Goal: Information Seeking & Learning: Learn about a topic

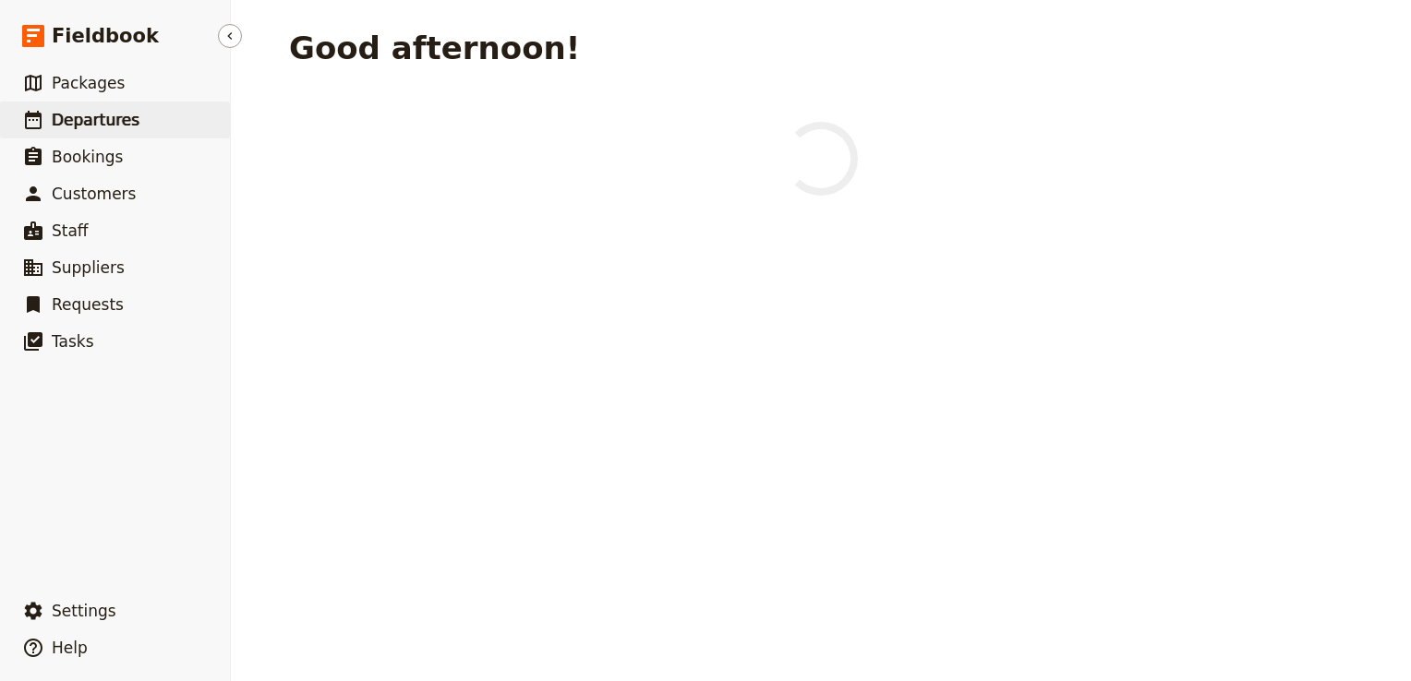
click at [126, 125] on span "Departures" at bounding box center [96, 120] width 88 height 18
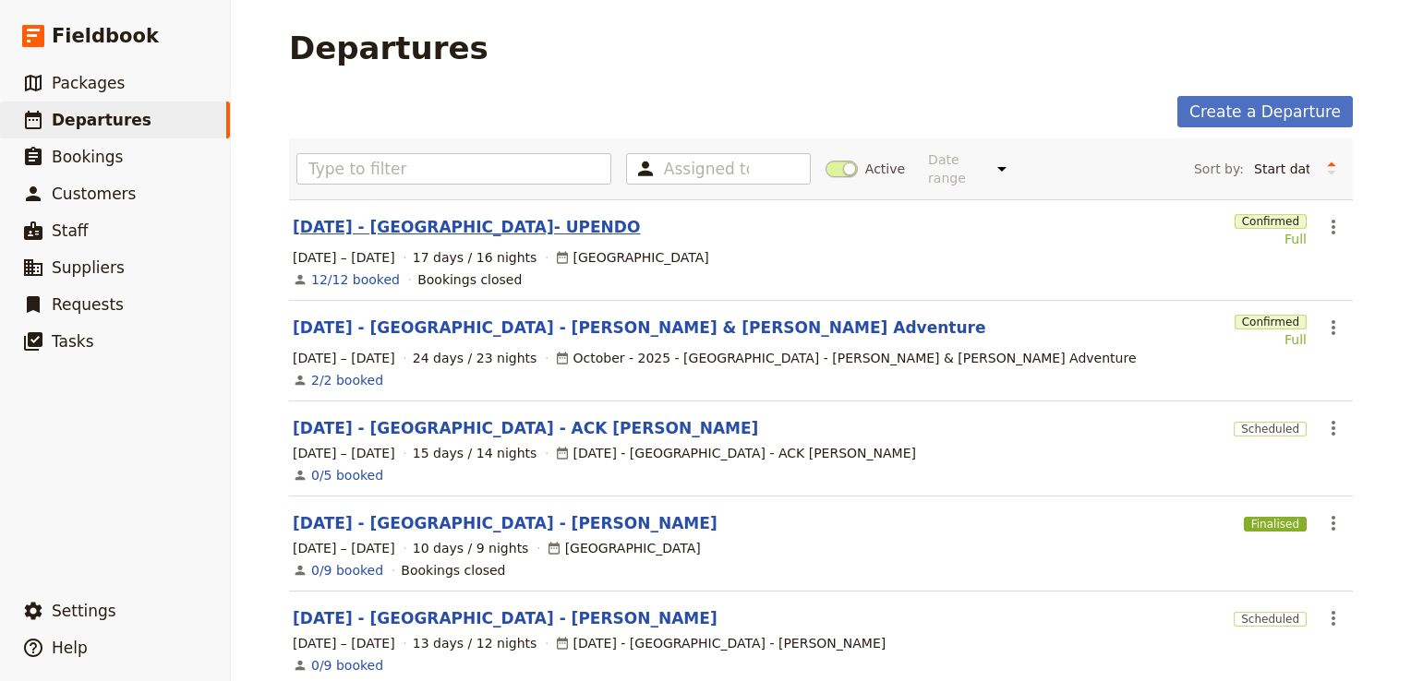
click at [428, 216] on link "[DATE] - [GEOGRAPHIC_DATA]- UPENDO" at bounding box center [466, 227] width 347 height 22
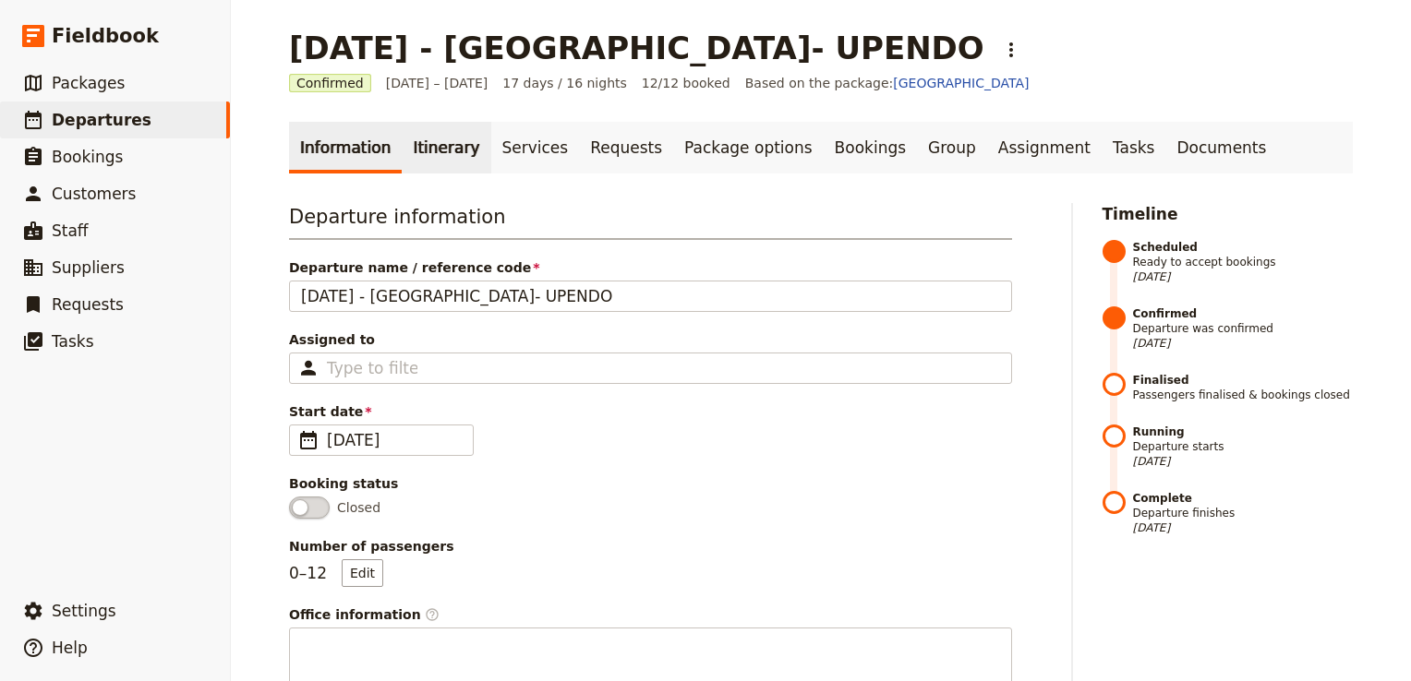
click at [429, 146] on link "Itinerary" at bounding box center [446, 148] width 89 height 52
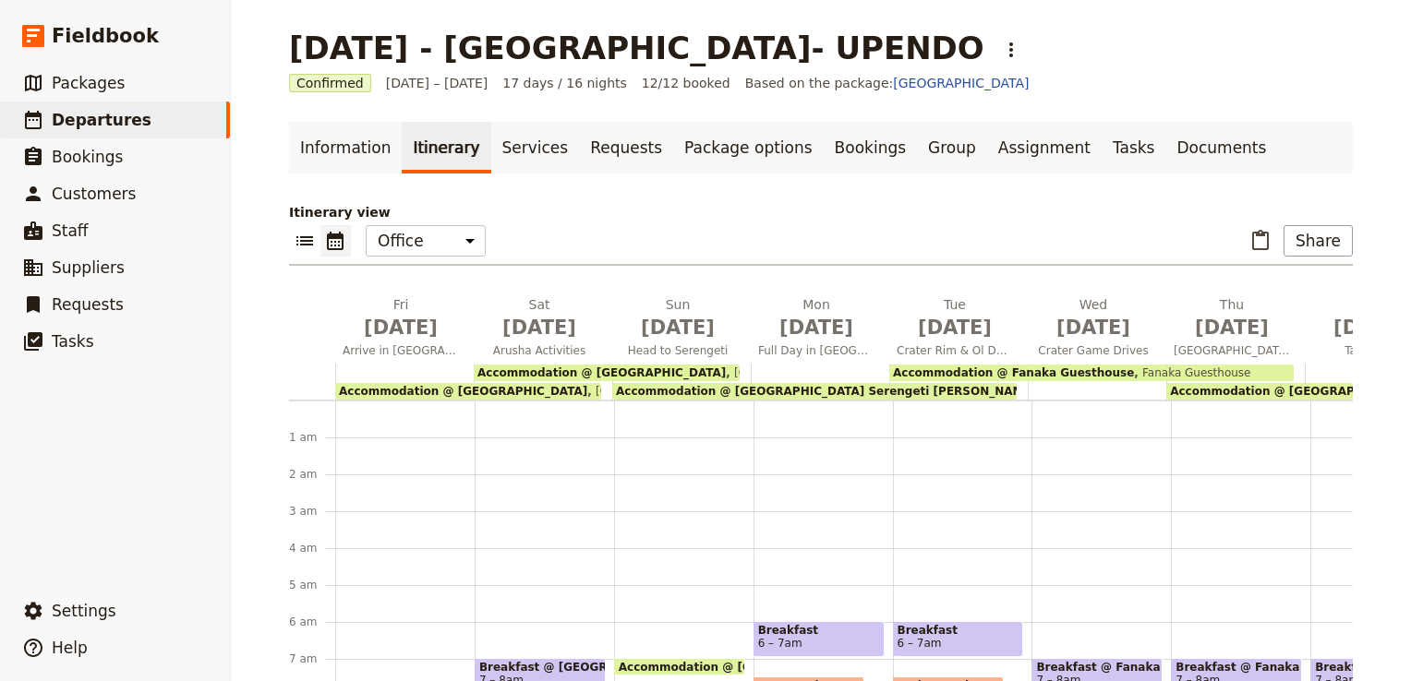
scroll to position [203, 0]
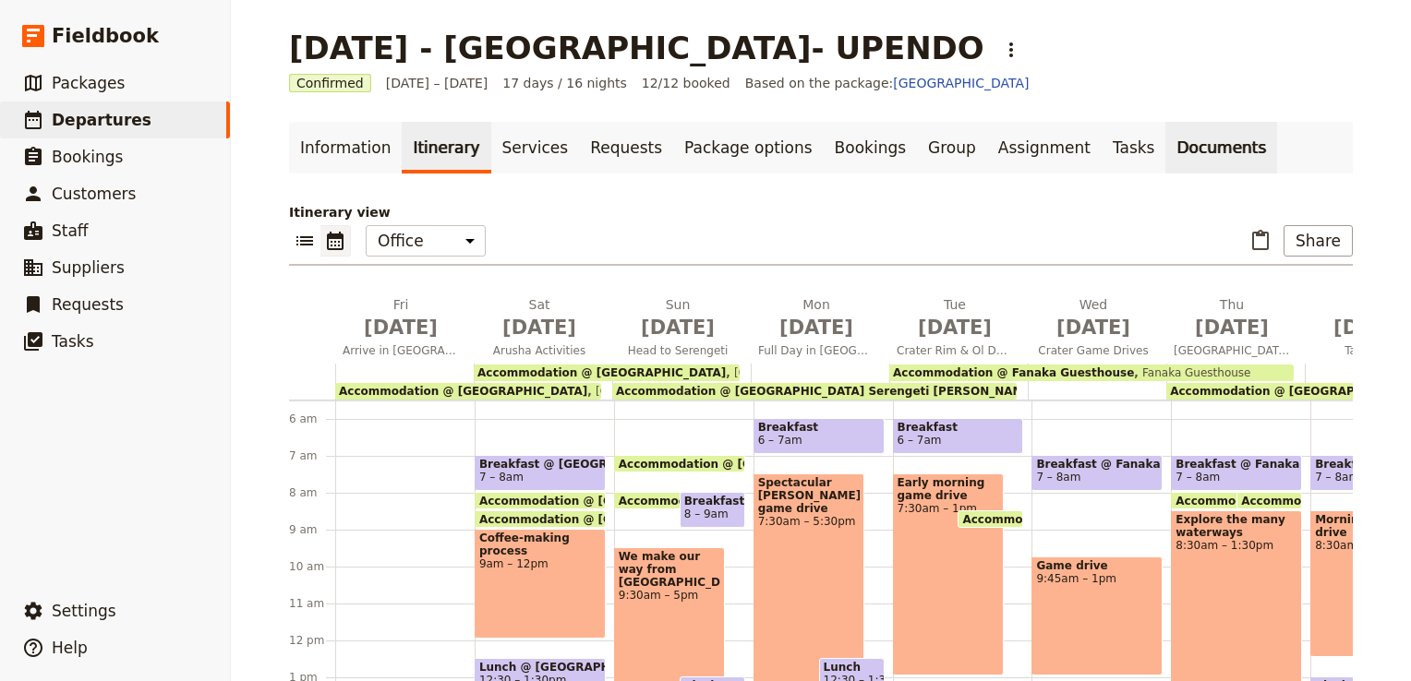
click at [1165, 163] on link "Documents" at bounding box center [1221, 148] width 112 height 52
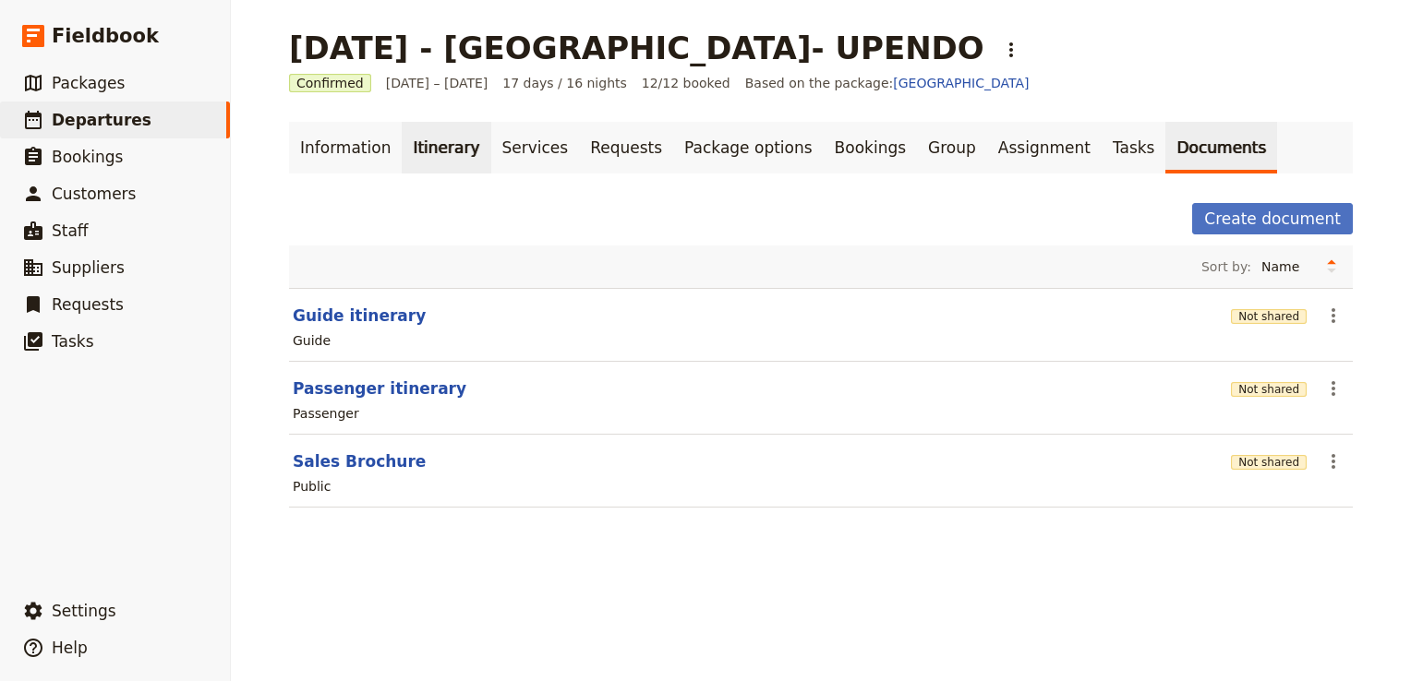
click at [417, 147] on link "Itinerary" at bounding box center [446, 148] width 89 height 52
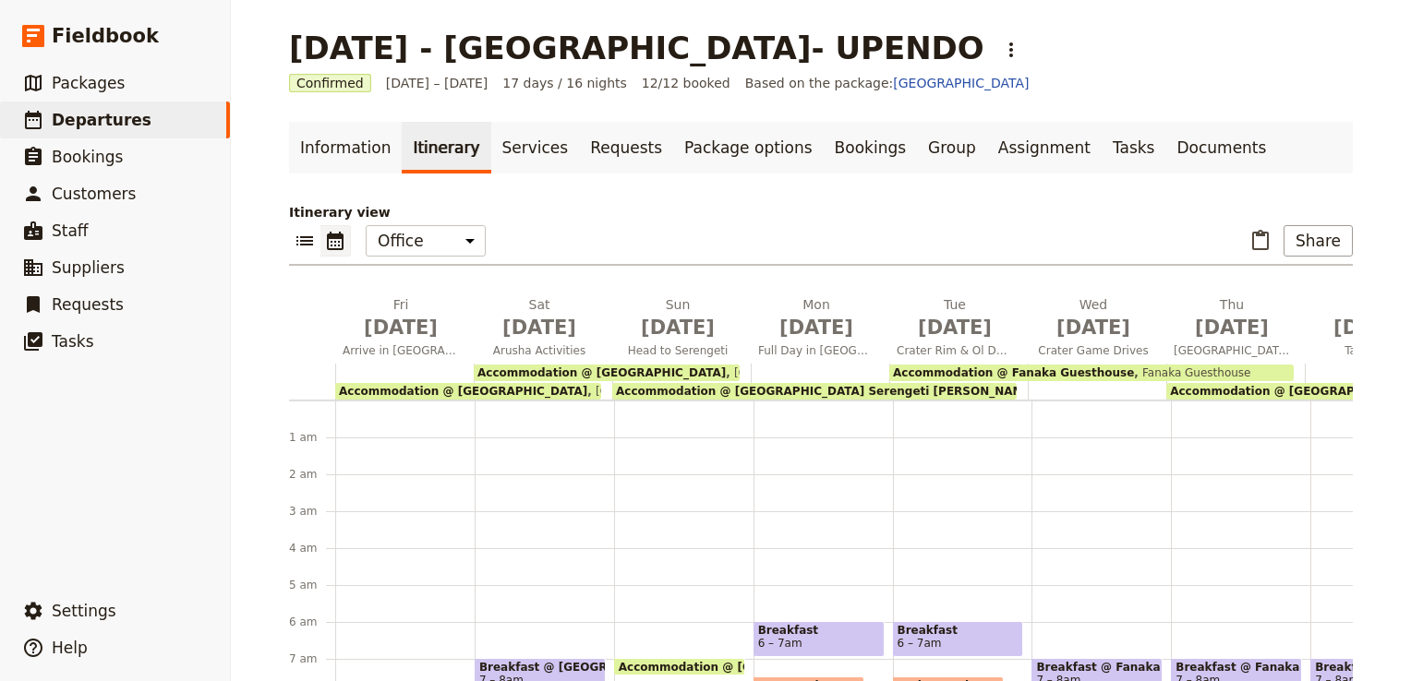
scroll to position [203, 0]
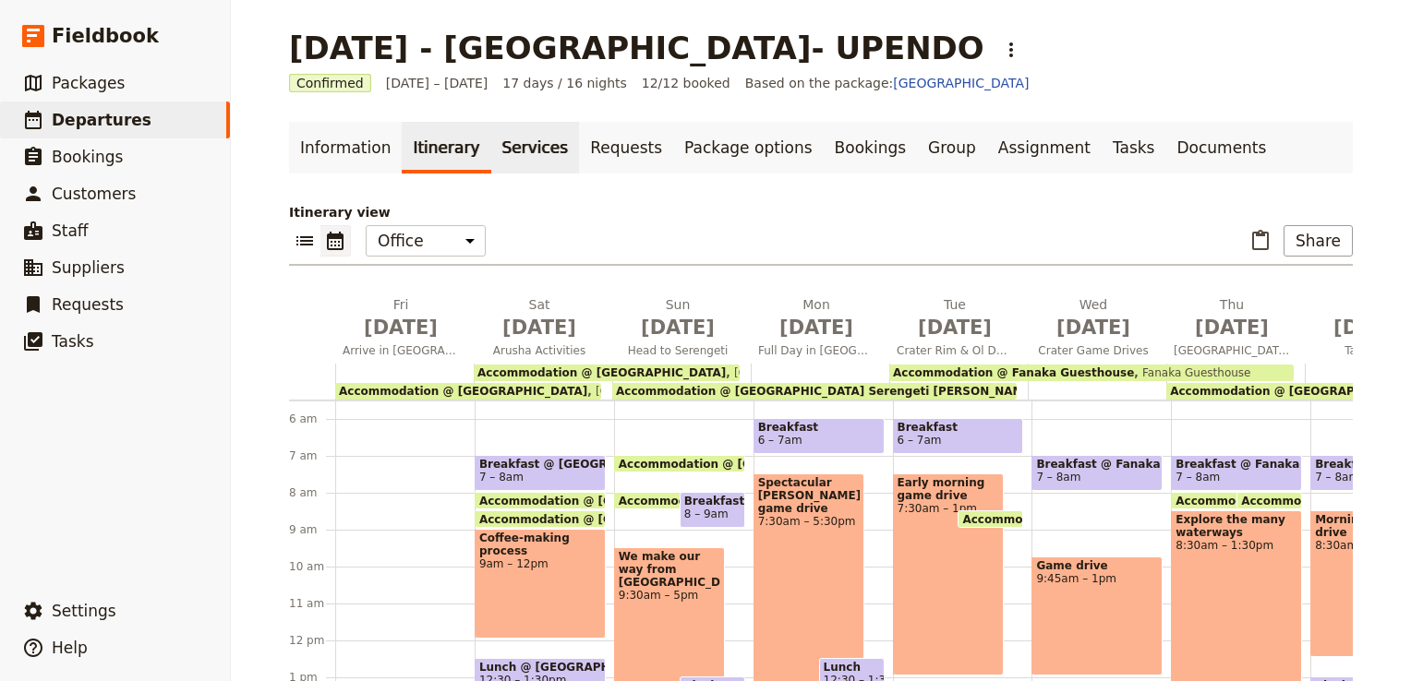
click at [519, 152] on link "Services" at bounding box center [535, 148] width 89 height 52
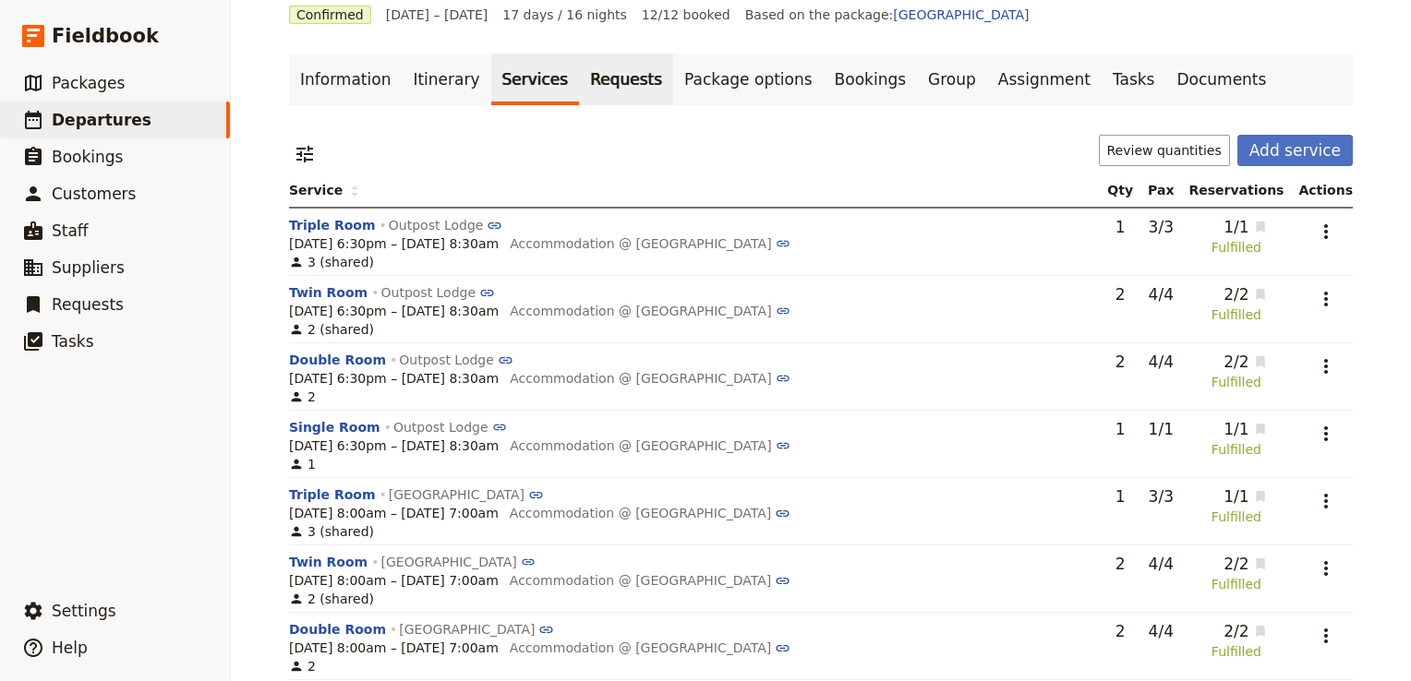
scroll to position [69, 0]
click at [582, 81] on link "Requests" at bounding box center [626, 79] width 94 height 52
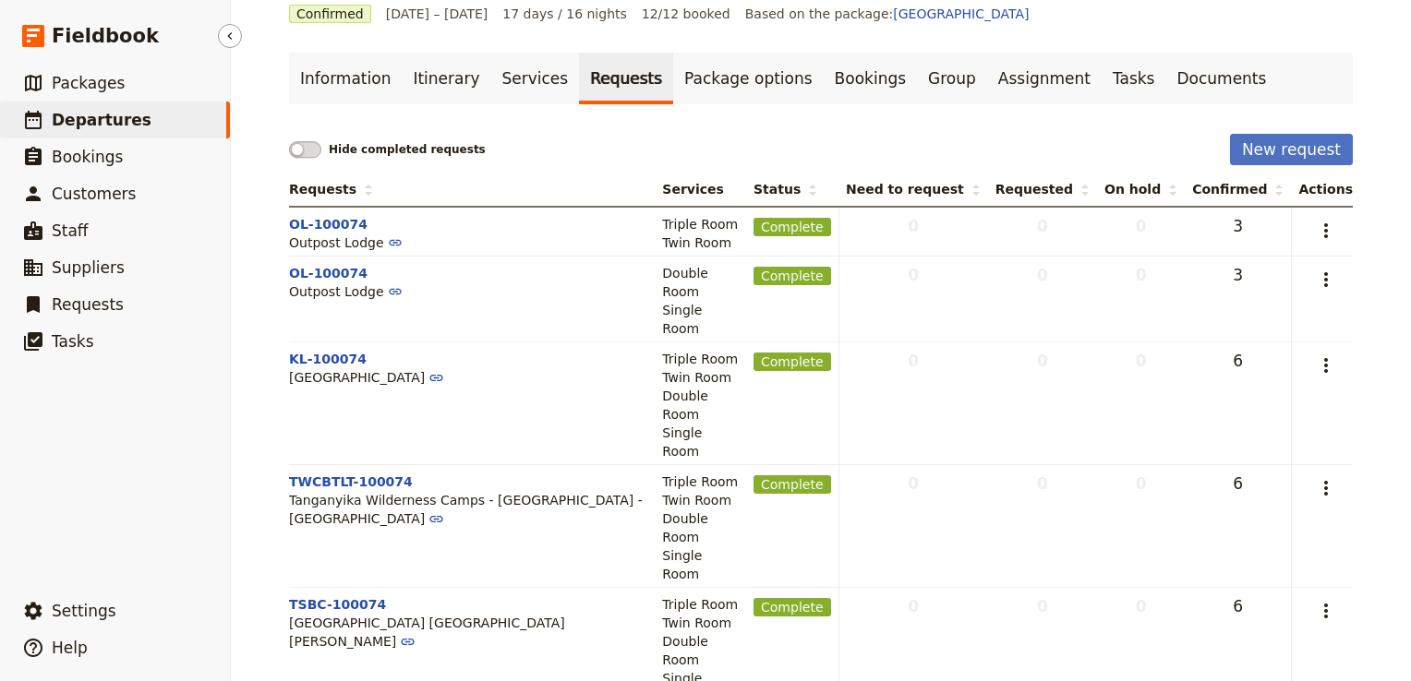
click at [102, 117] on span "Departures" at bounding box center [102, 120] width 100 height 18
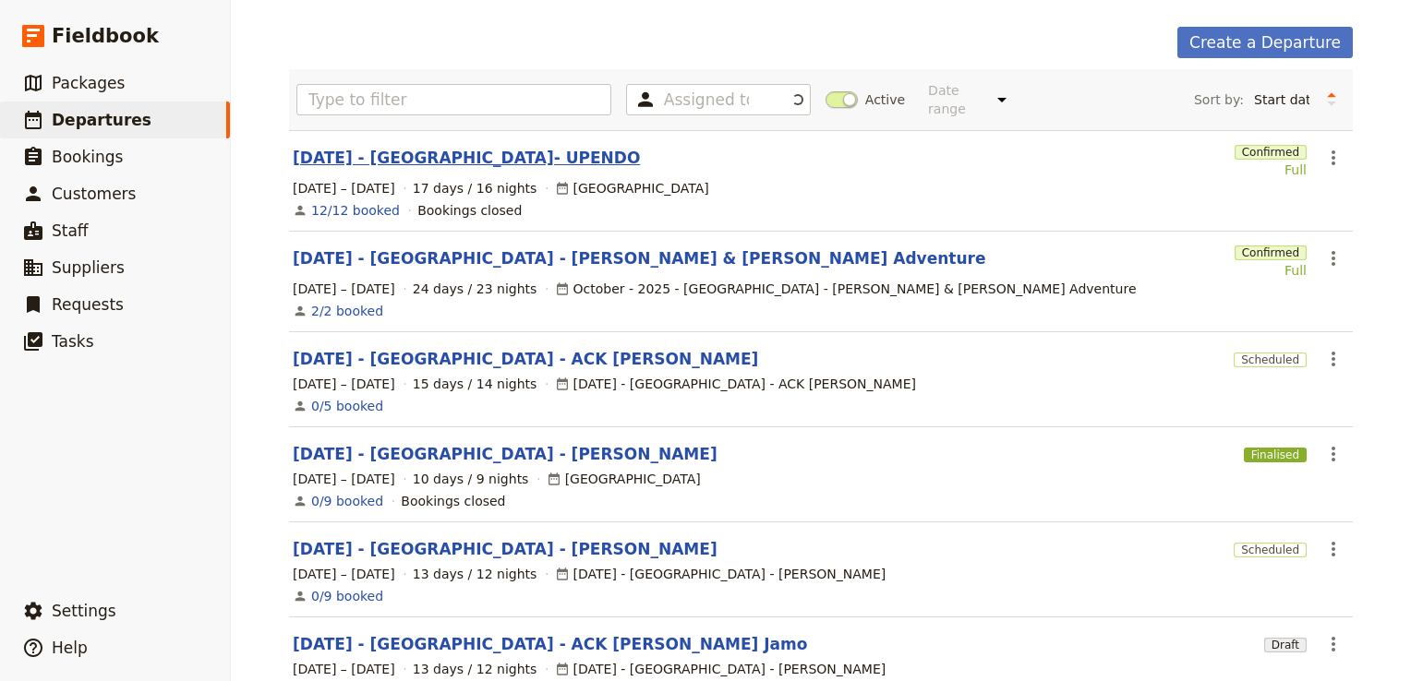
click at [417, 147] on link "[DATE] - [GEOGRAPHIC_DATA]- UPENDO" at bounding box center [466, 158] width 347 height 22
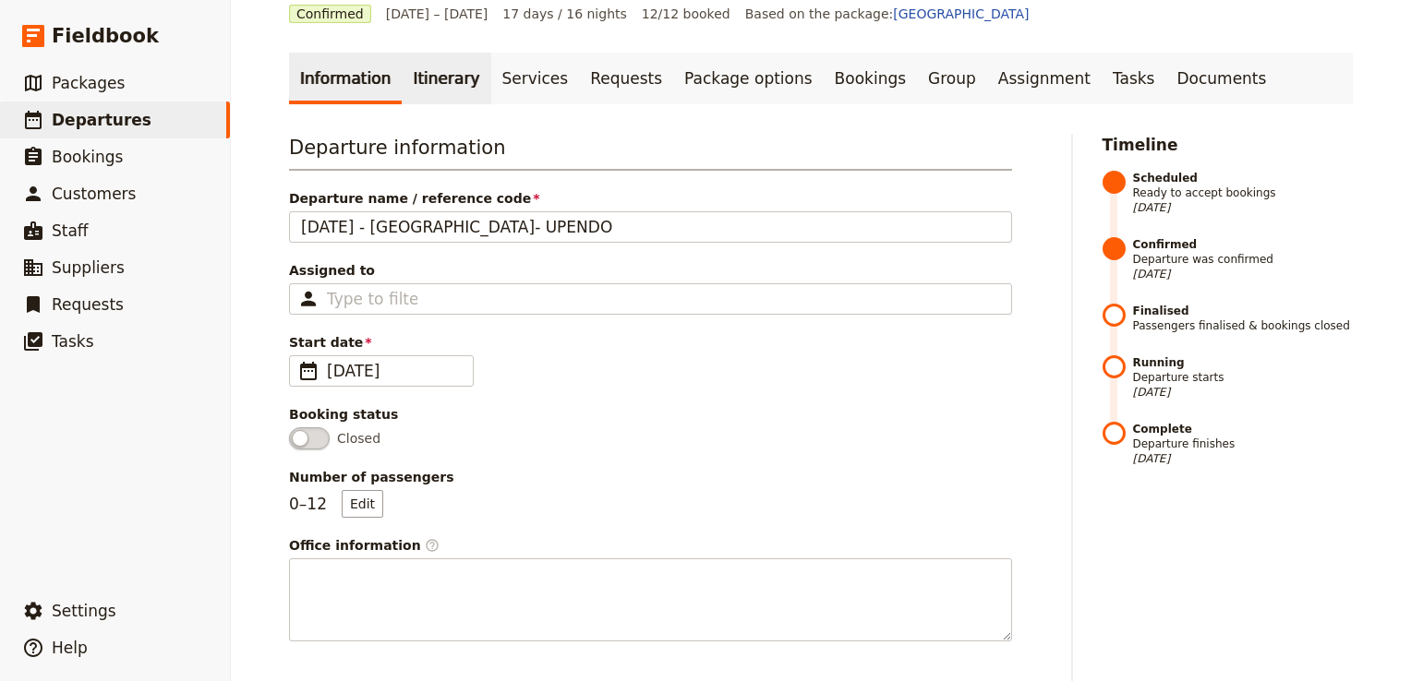
click at [428, 82] on link "Itinerary" at bounding box center [446, 79] width 89 height 52
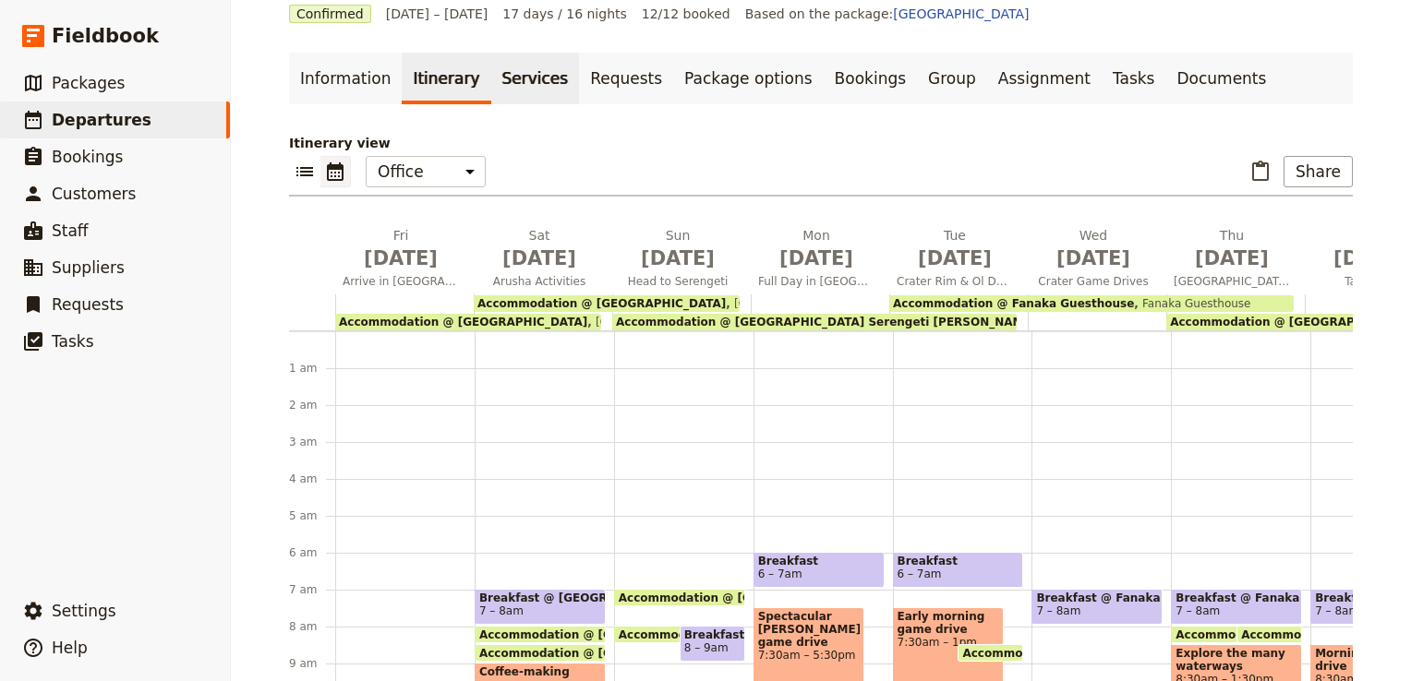
scroll to position [203, 0]
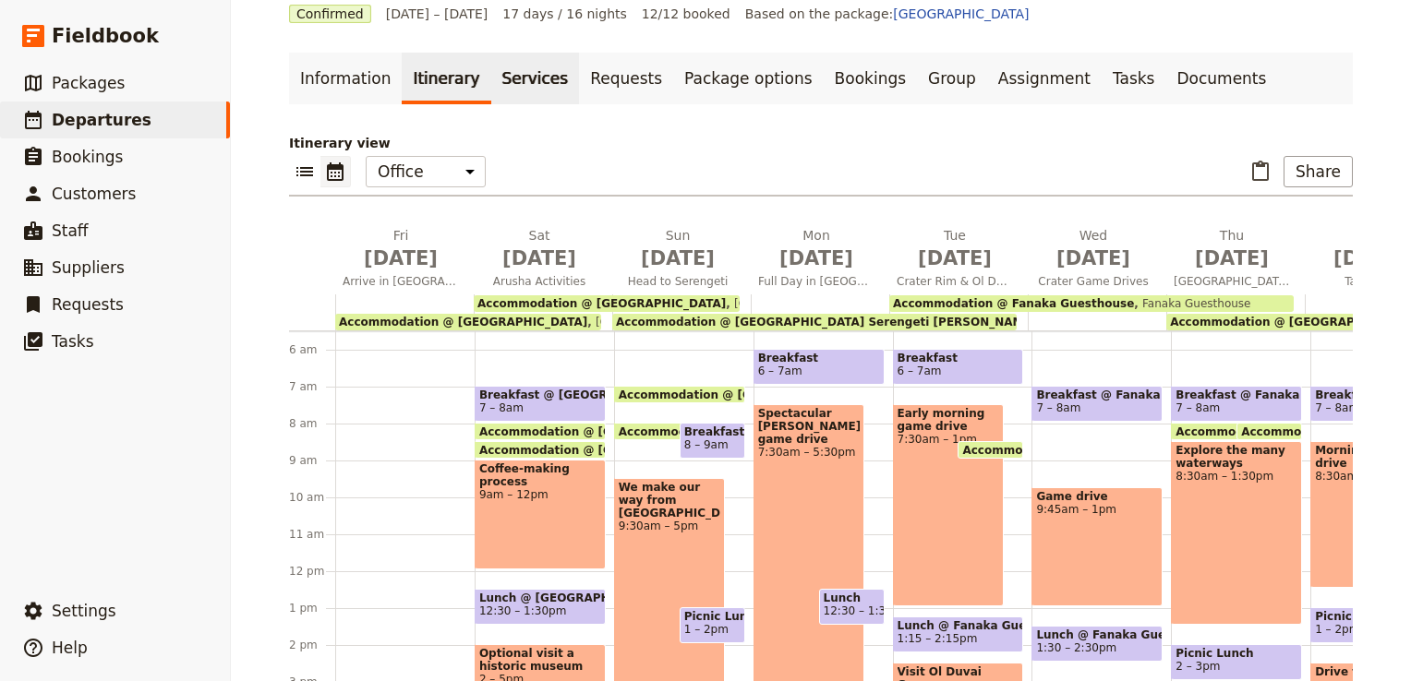
click at [503, 79] on link "Services" at bounding box center [535, 79] width 89 height 52
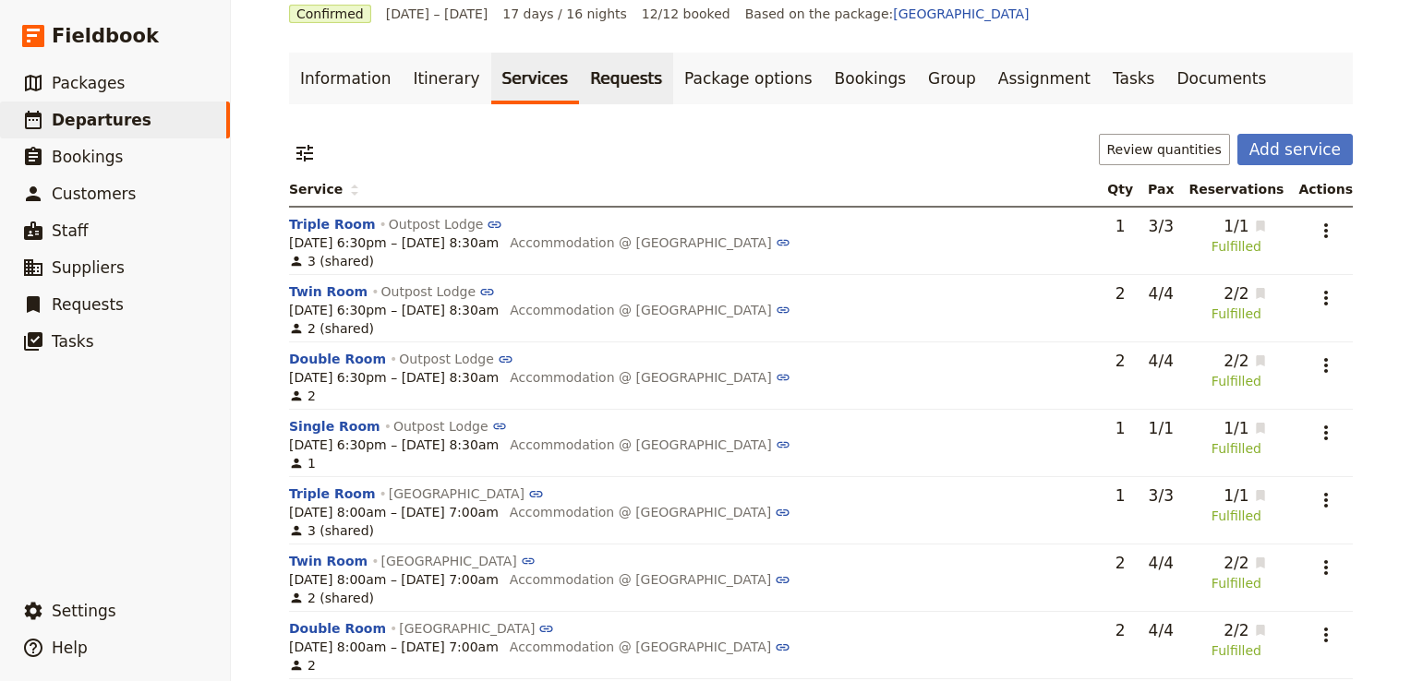
click at [583, 81] on link "Requests" at bounding box center [626, 79] width 94 height 52
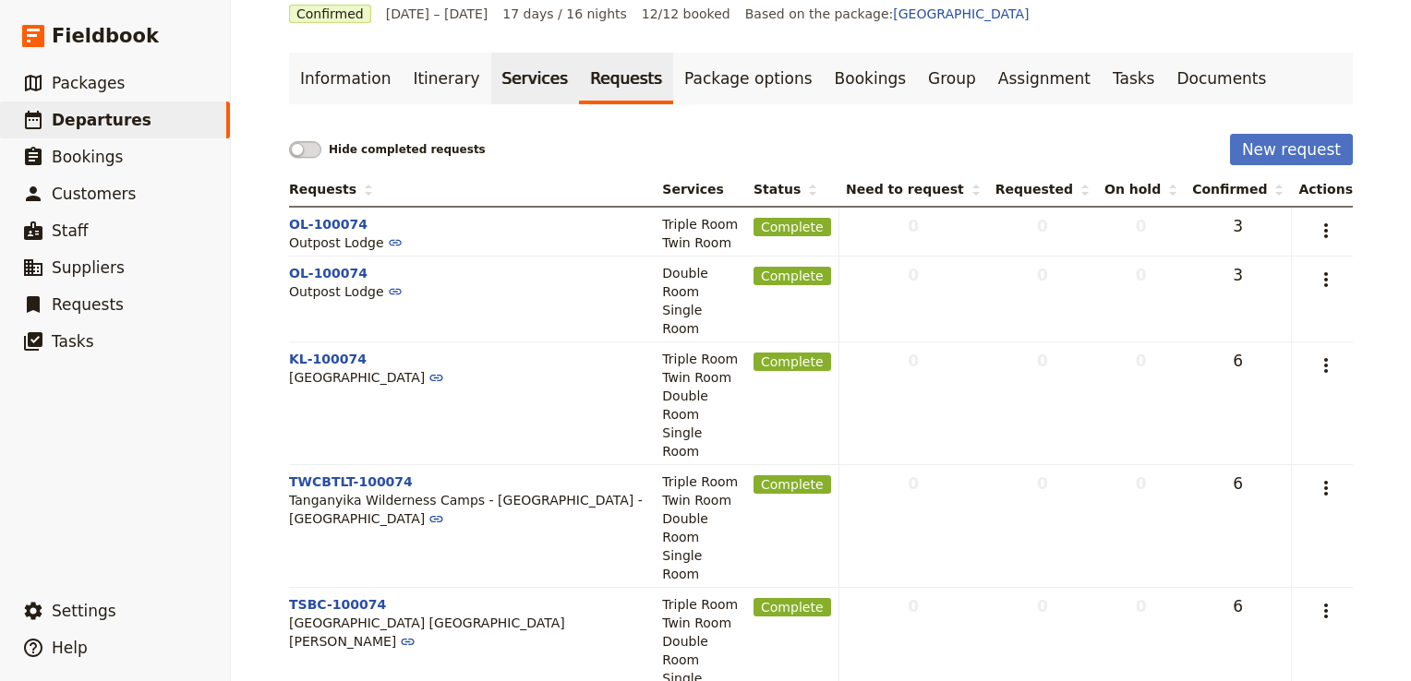
click at [491, 83] on link "Services" at bounding box center [535, 79] width 89 height 52
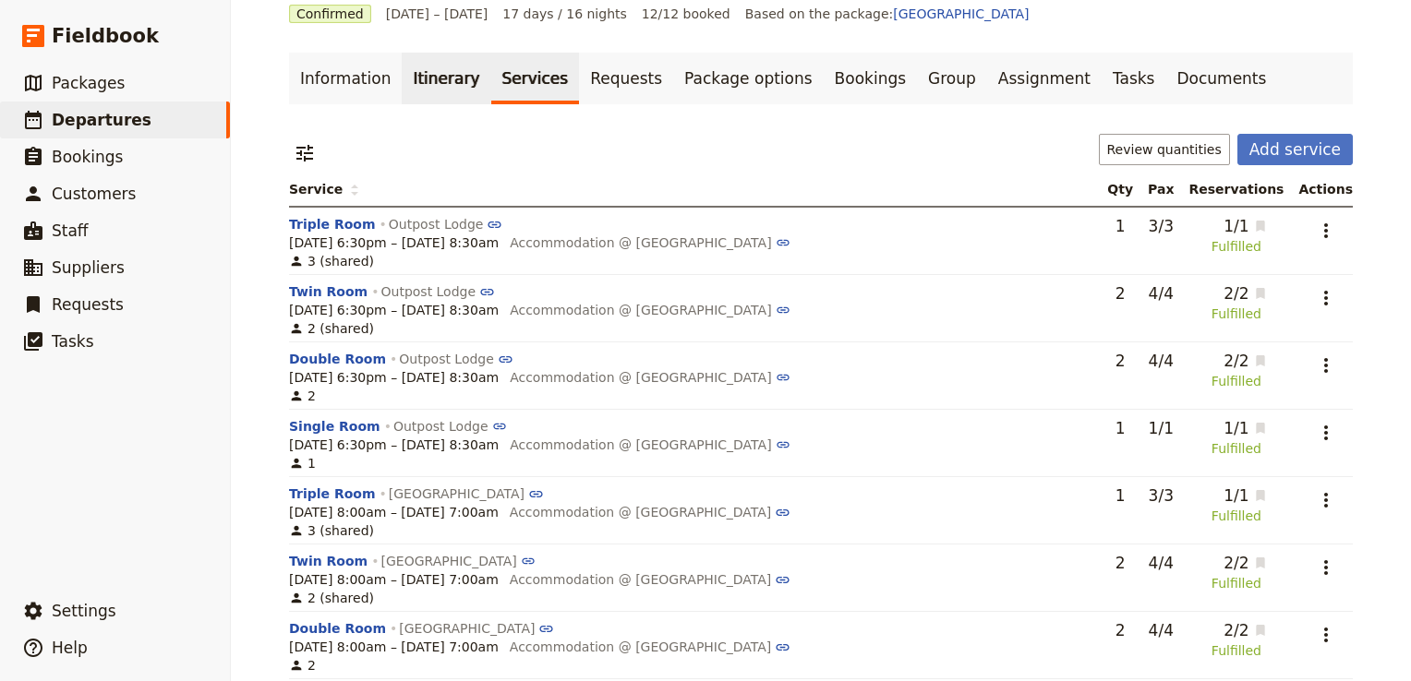
click at [415, 84] on link "Itinerary" at bounding box center [446, 79] width 89 height 52
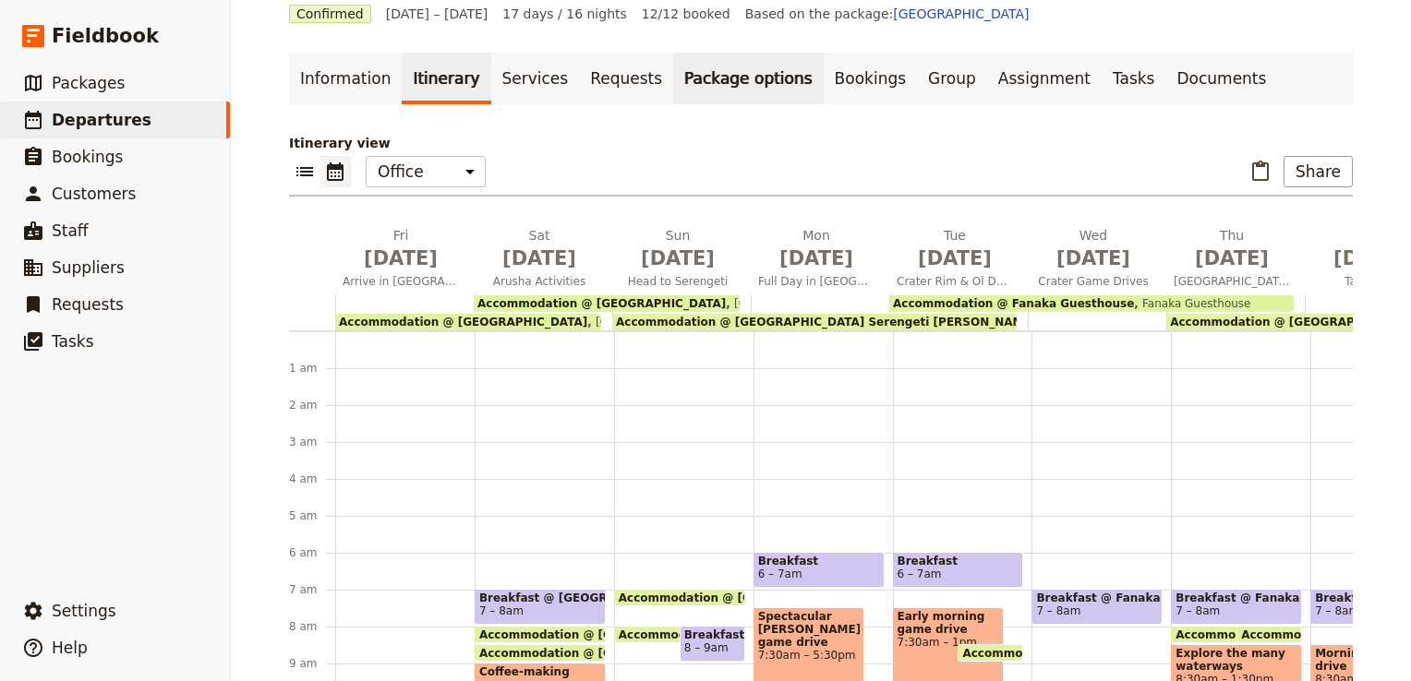
scroll to position [203, 0]
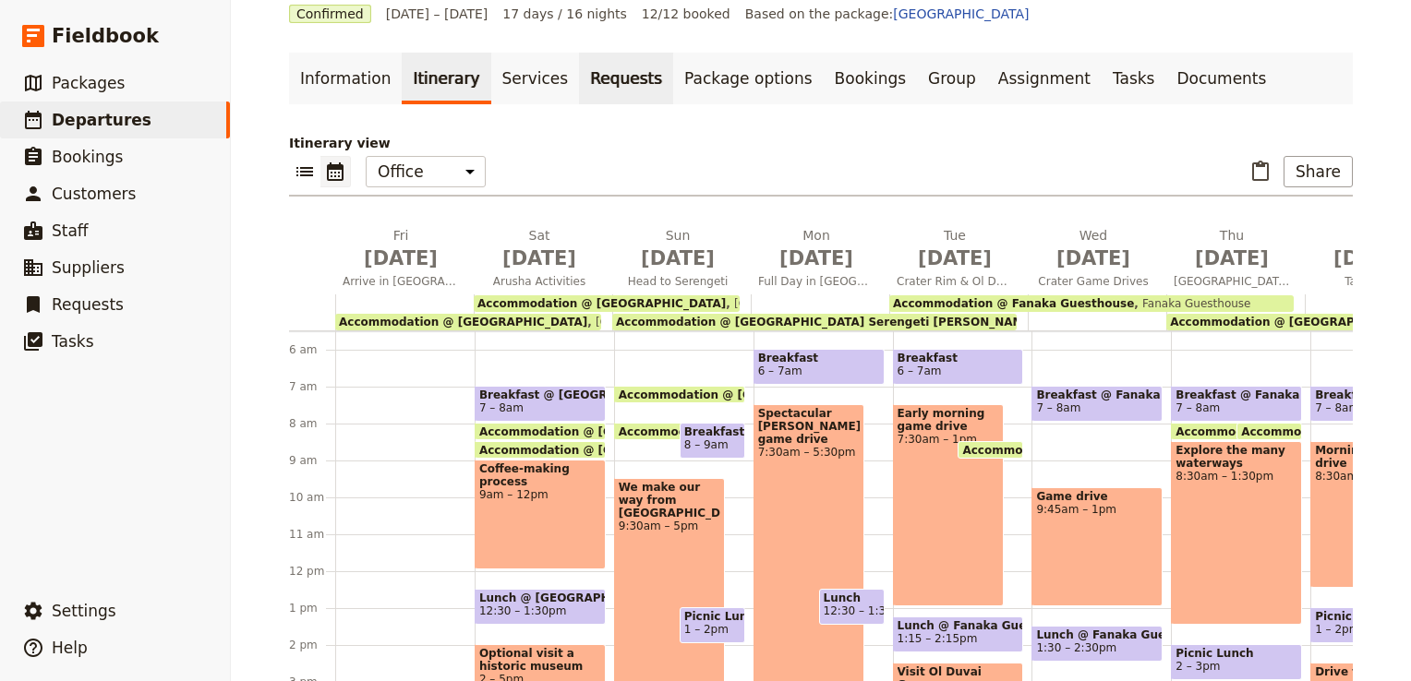
click at [580, 79] on link "Requests" at bounding box center [626, 79] width 94 height 52
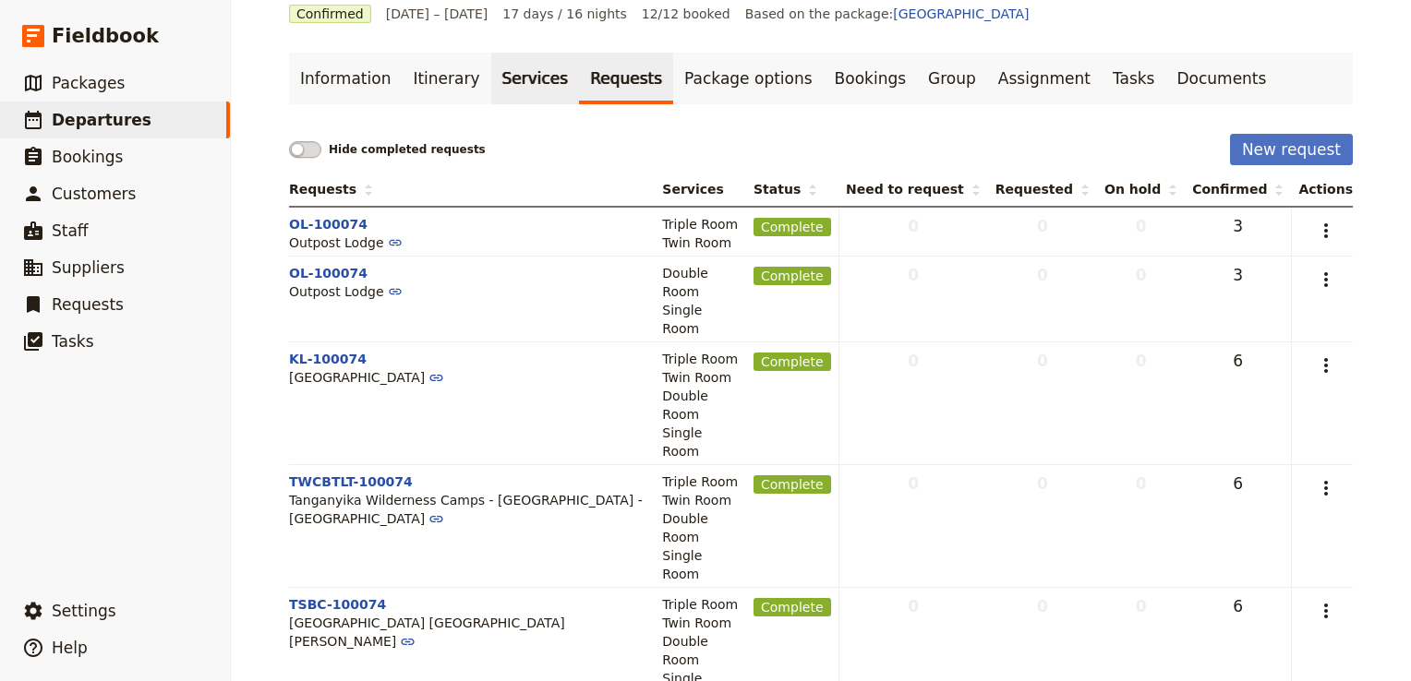
click at [491, 81] on link "Services" at bounding box center [535, 79] width 89 height 52
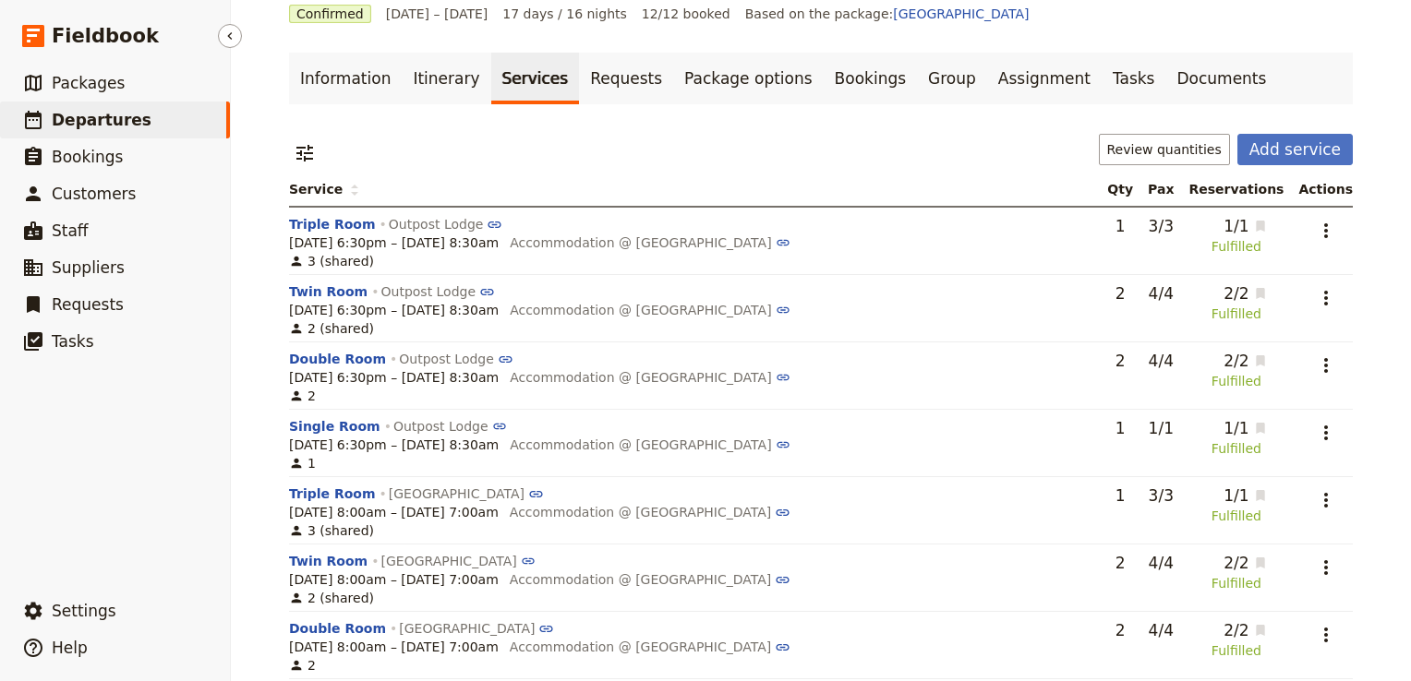
click at [150, 124] on link "​ Departures" at bounding box center [115, 120] width 230 height 37
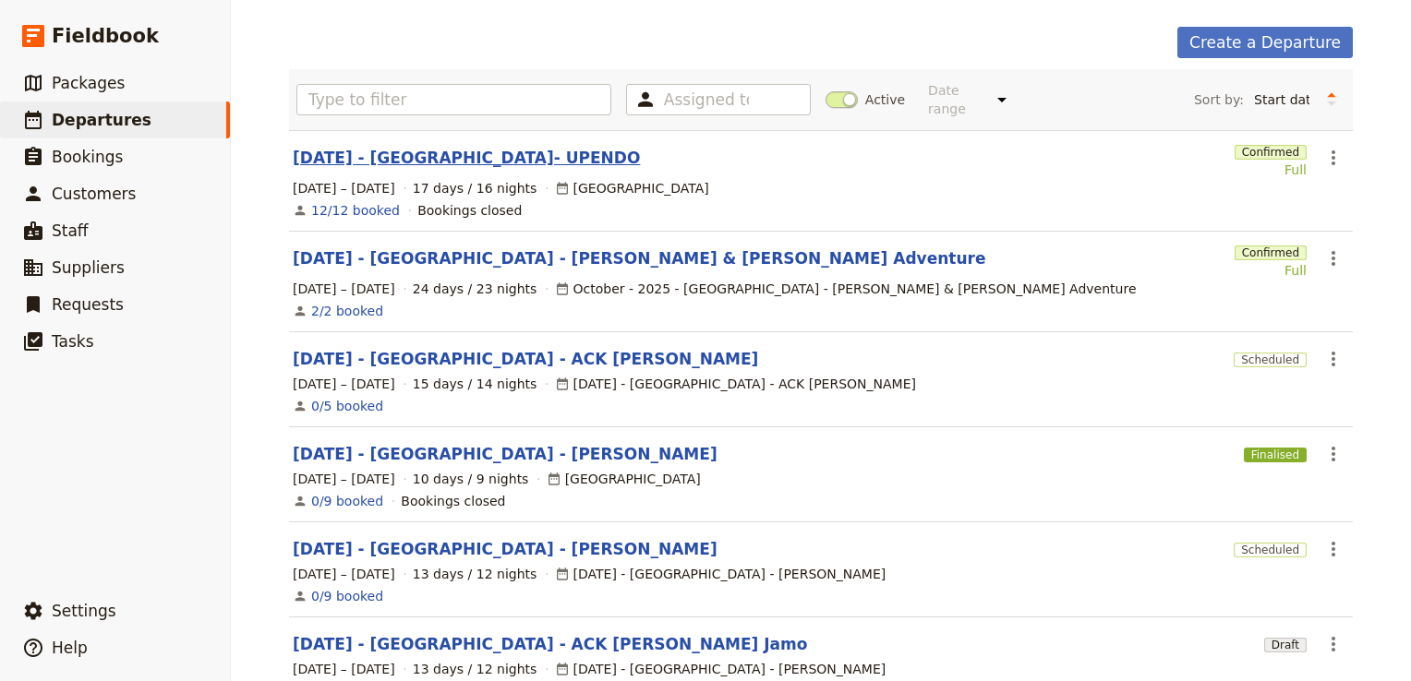
click at [459, 147] on link "[DATE] - [GEOGRAPHIC_DATA]- UPENDO" at bounding box center [466, 158] width 347 height 22
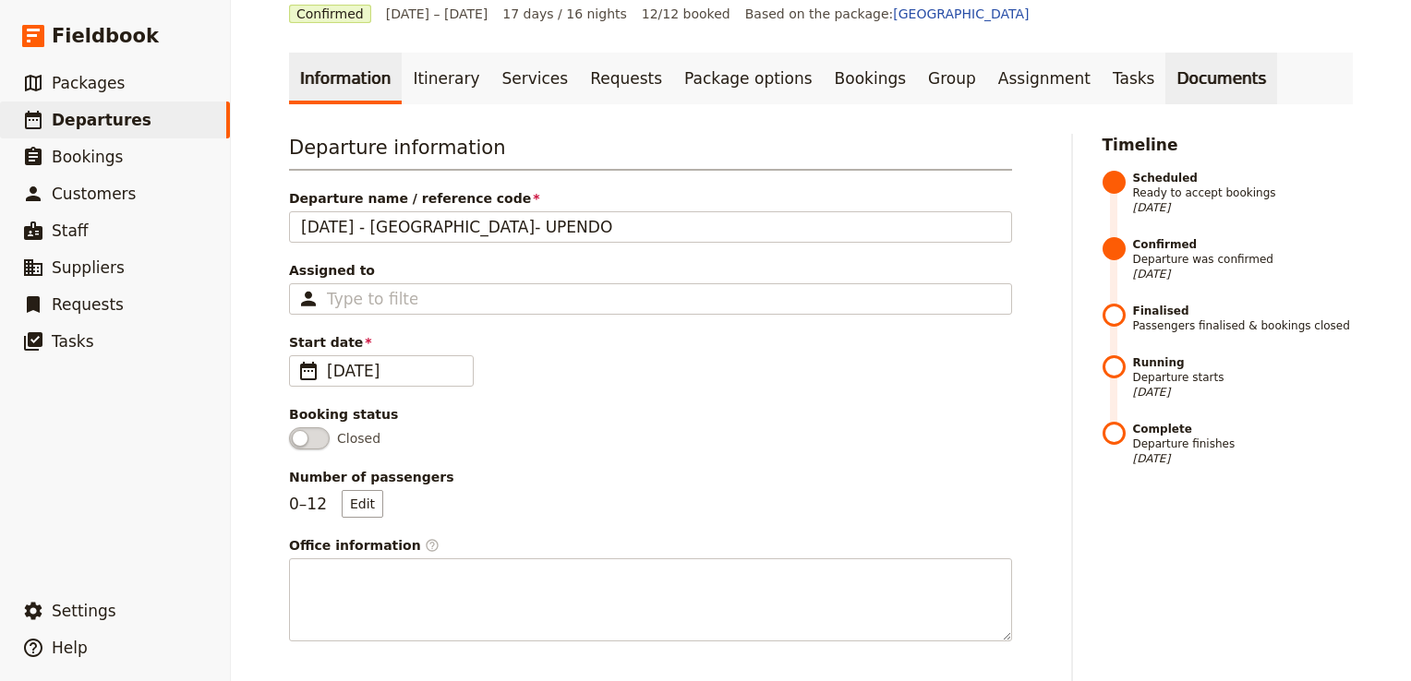
click at [1165, 77] on link "Documents" at bounding box center [1221, 79] width 112 height 52
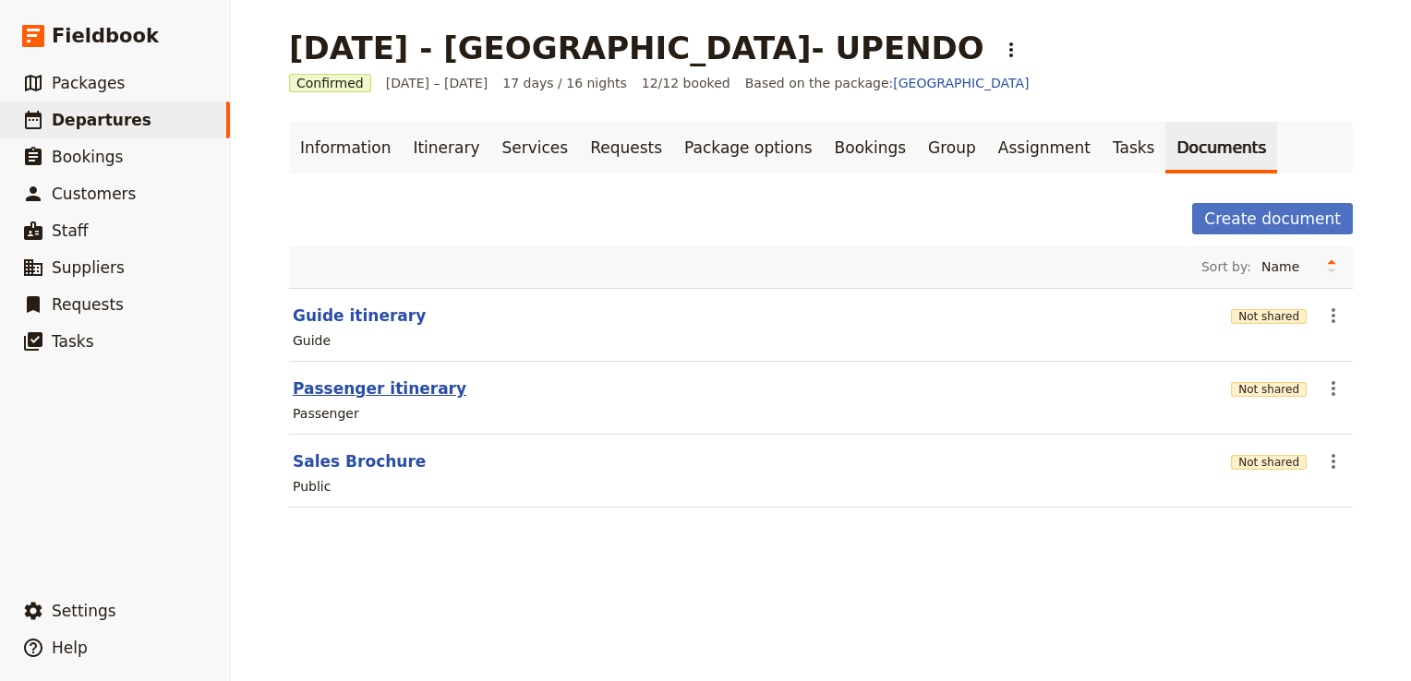
click at [369, 391] on button "Passenger itinerary" at bounding box center [380, 389] width 174 height 22
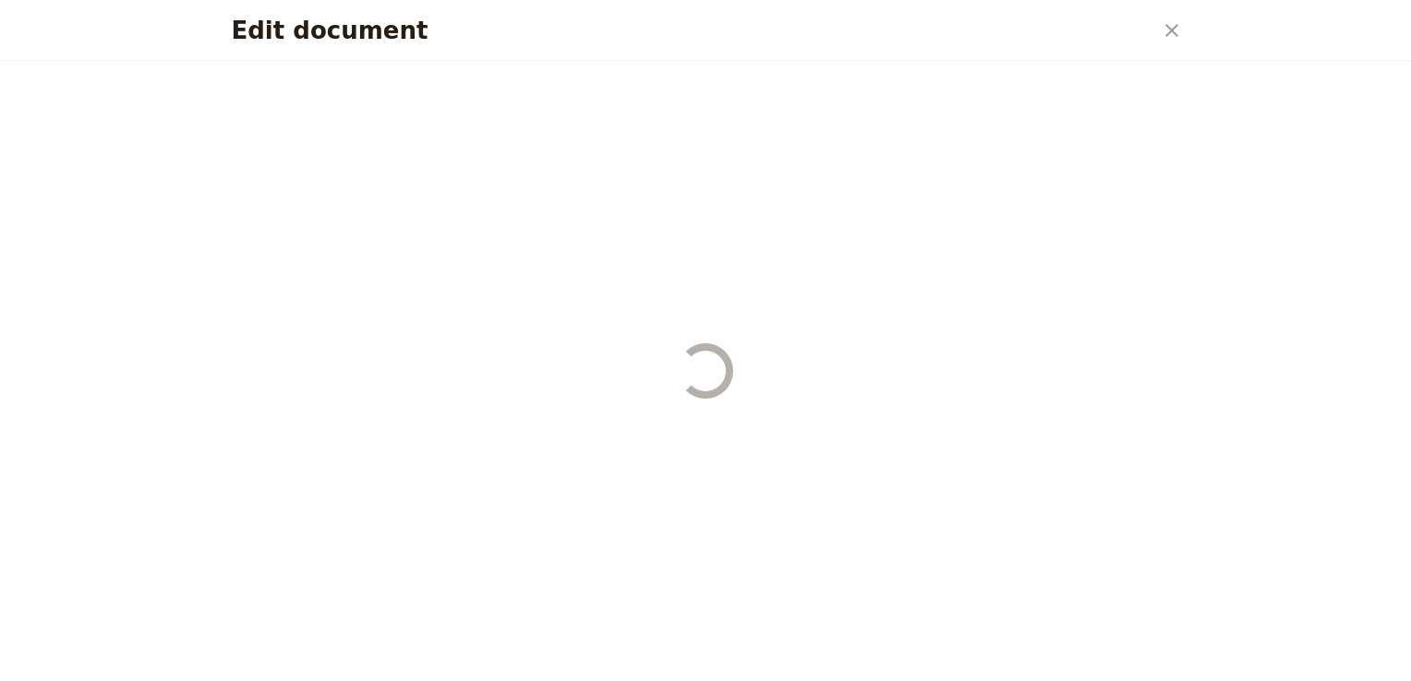
select select "PASSENGER"
select select "RUN_SHEET"
select select "DEFAULT"
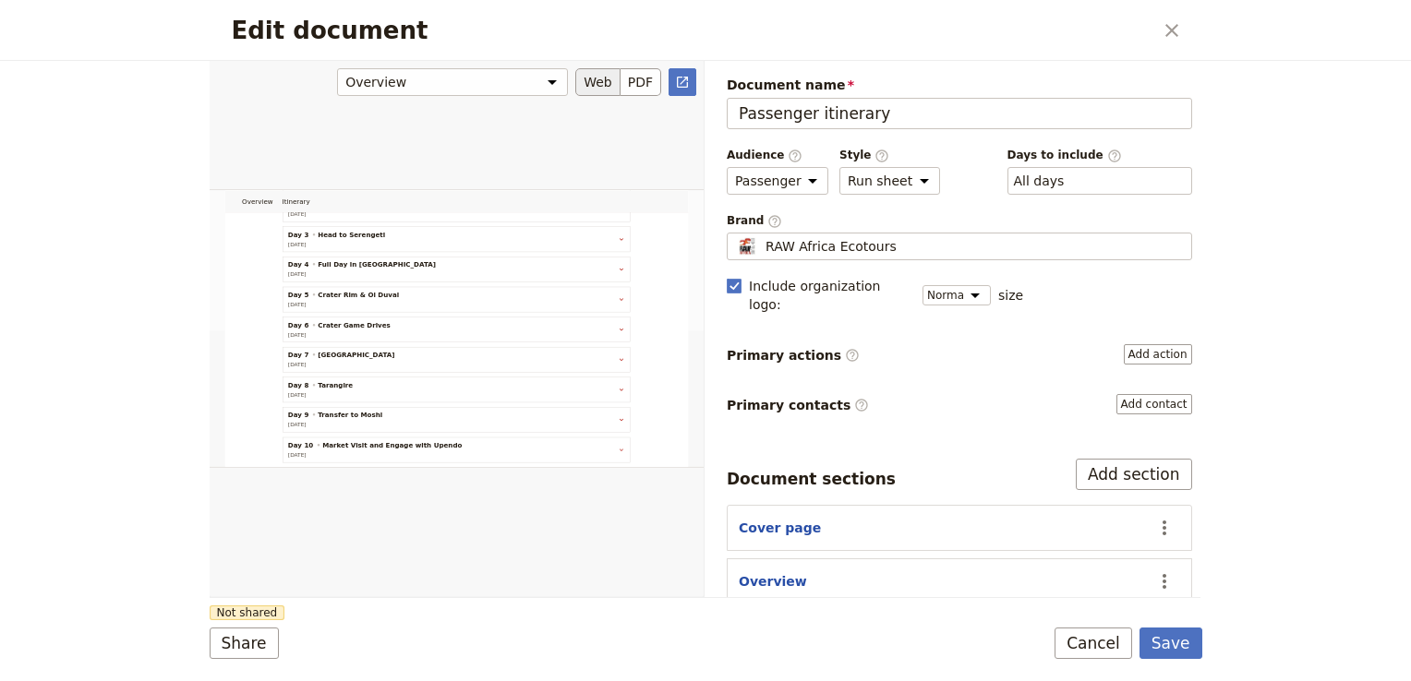
scroll to position [196, 0]
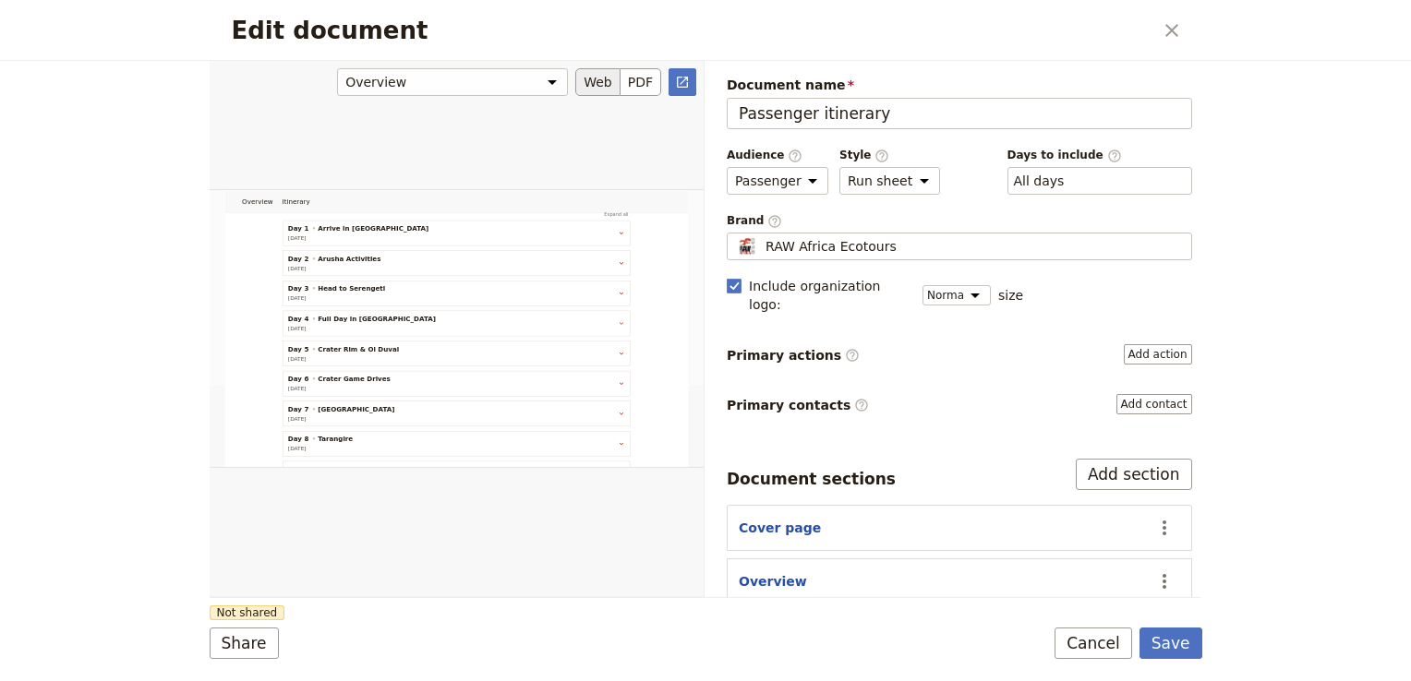
click at [586, 79] on button "Web" at bounding box center [597, 82] width 45 height 28
click at [681, 81] on icon "Open full preview" at bounding box center [682, 82] width 15 height 15
drag, startPoint x: 1171, startPoint y: 24, endPoint x: 1147, endPoint y: 32, distance: 25.4
click at [1171, 24] on icon "Close dialog" at bounding box center [1171, 30] width 22 height 22
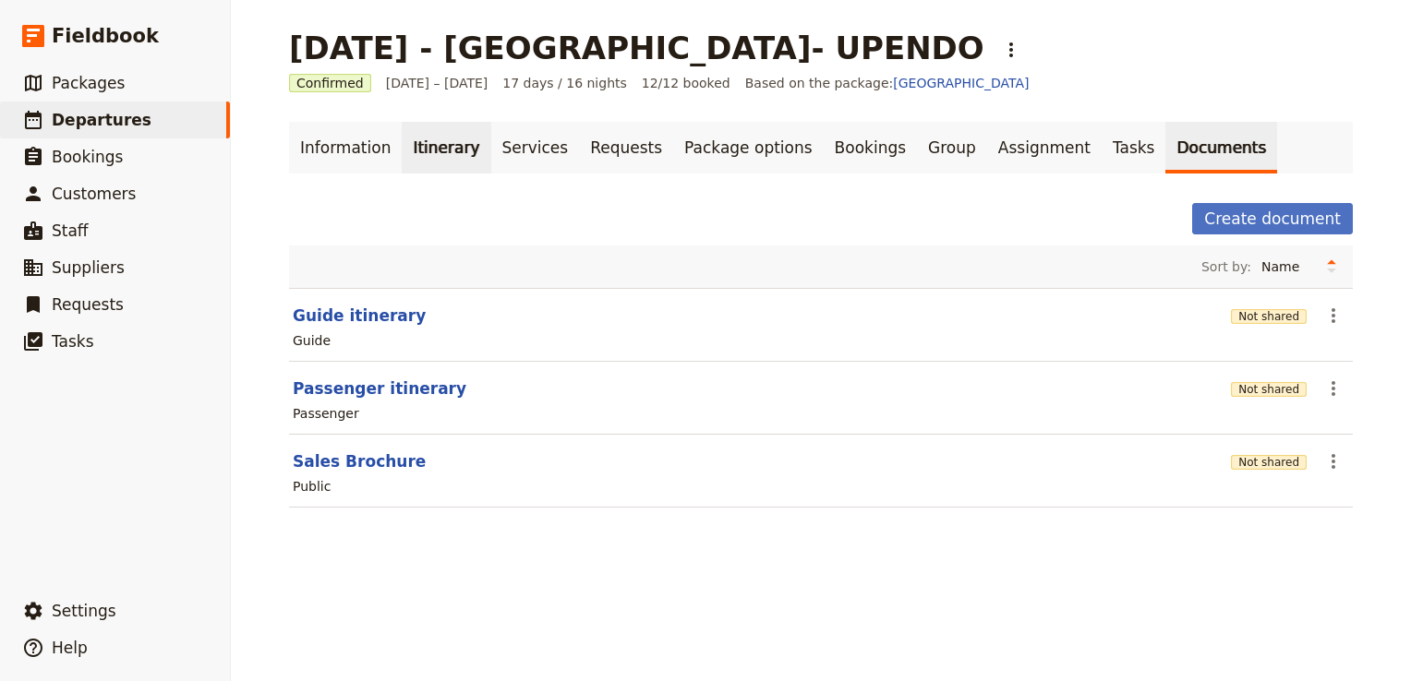
click at [424, 152] on link "Itinerary" at bounding box center [446, 148] width 89 height 52
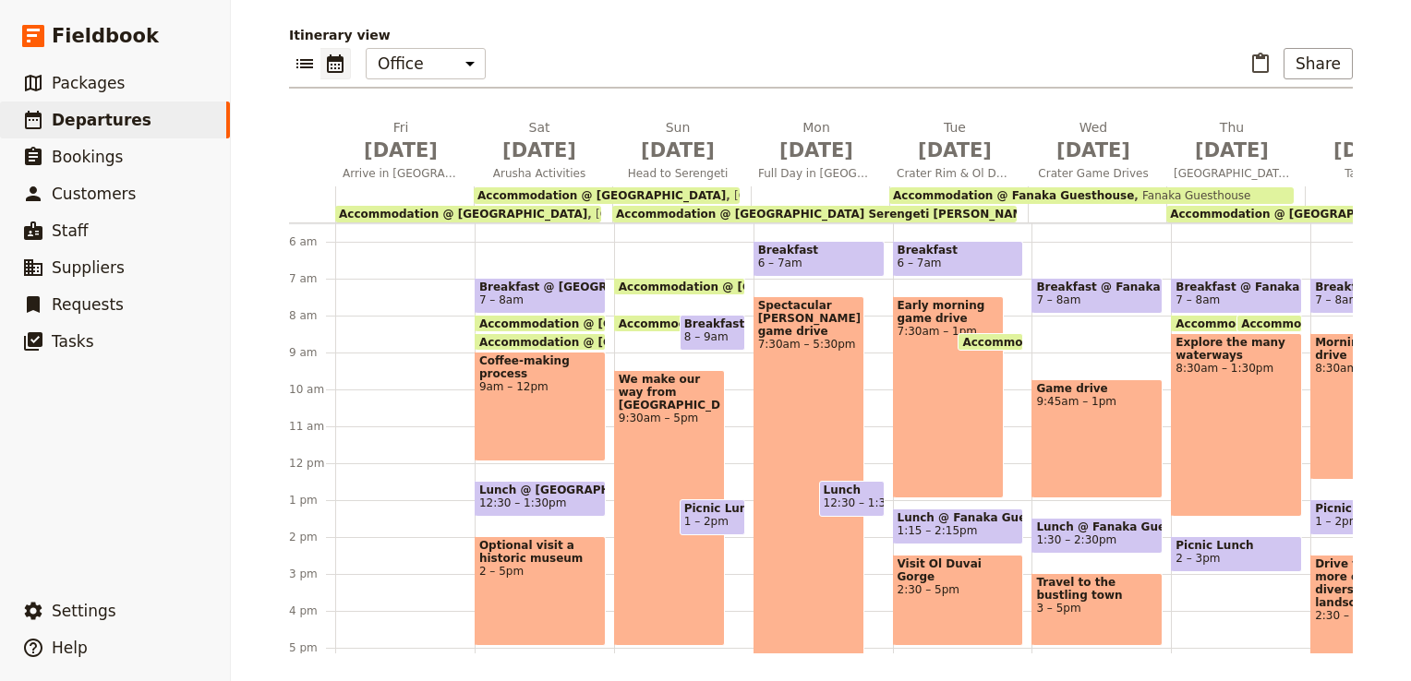
scroll to position [177, 0]
click at [528, 383] on div "Coffee-making process 9am – 12pm" at bounding box center [540, 407] width 131 height 110
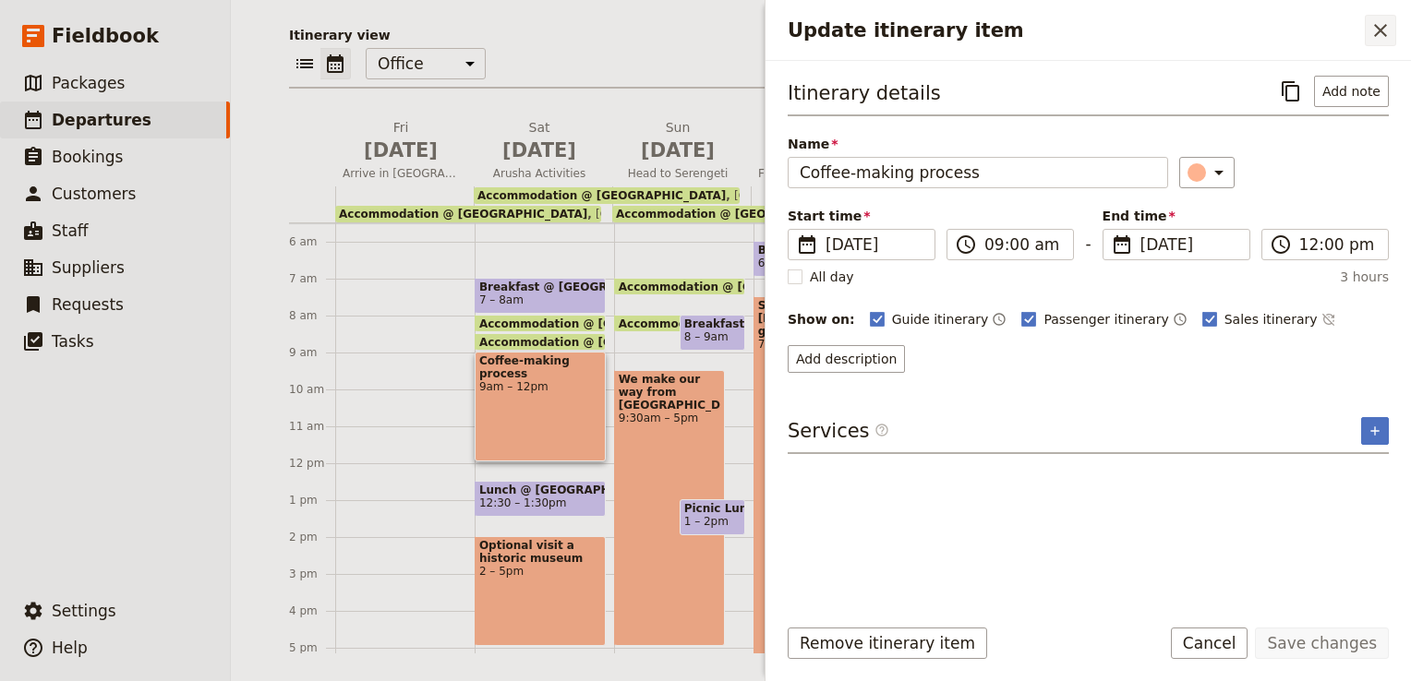
click at [1377, 28] on icon "Close drawer" at bounding box center [1380, 30] width 13 height 13
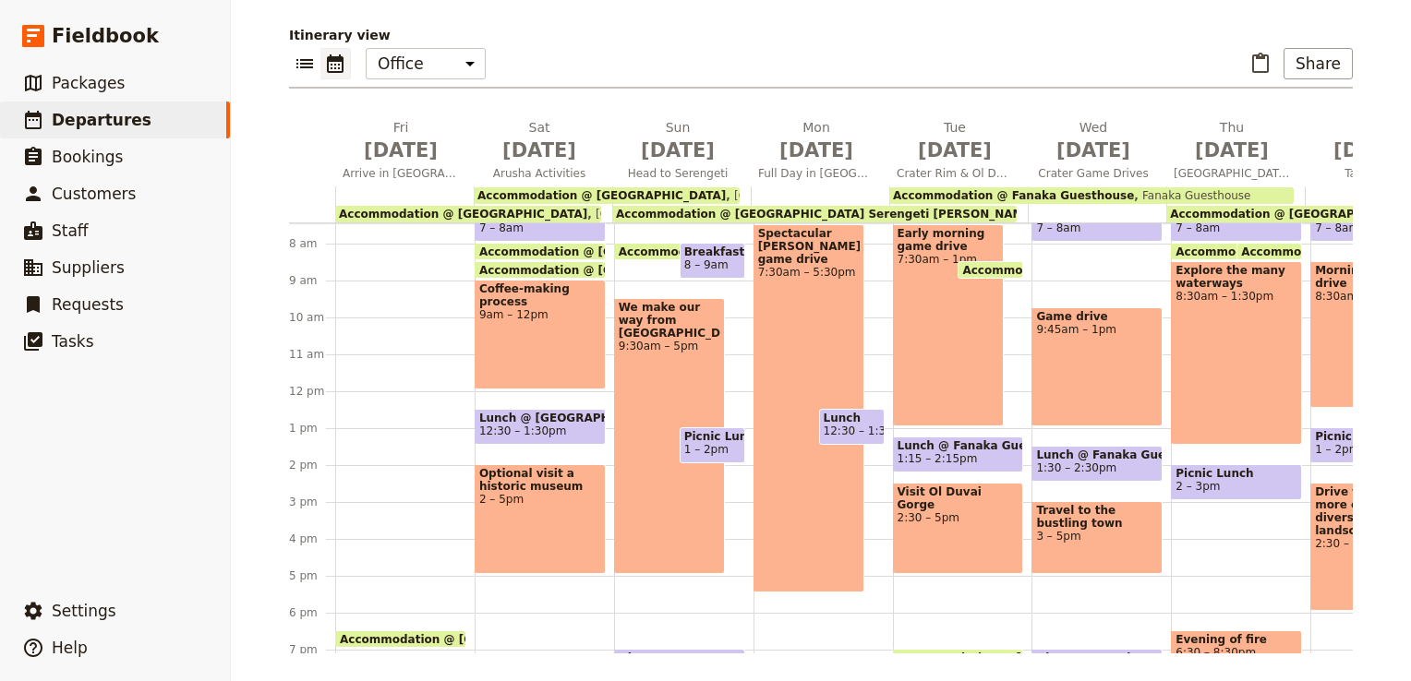
scroll to position [388, 0]
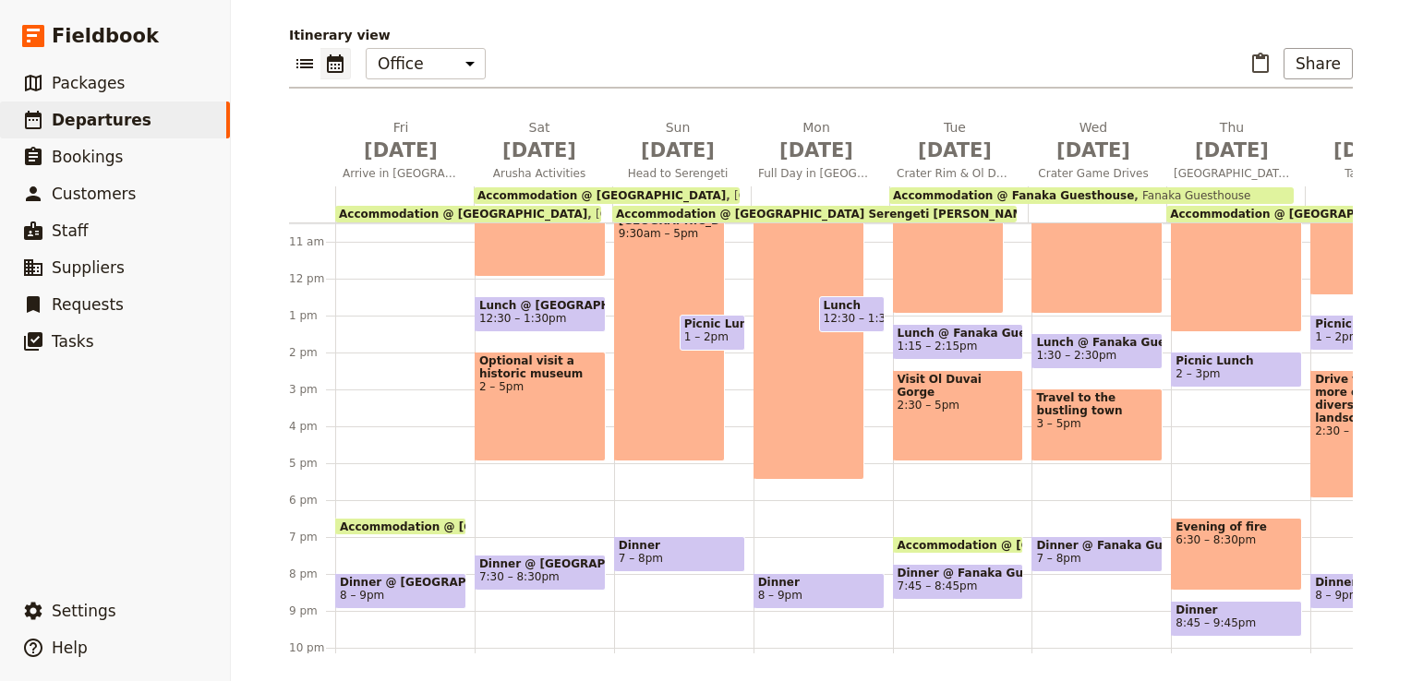
click at [544, 394] on div "Optional visit a historic museum 2 – 5pm" at bounding box center [540, 407] width 131 height 110
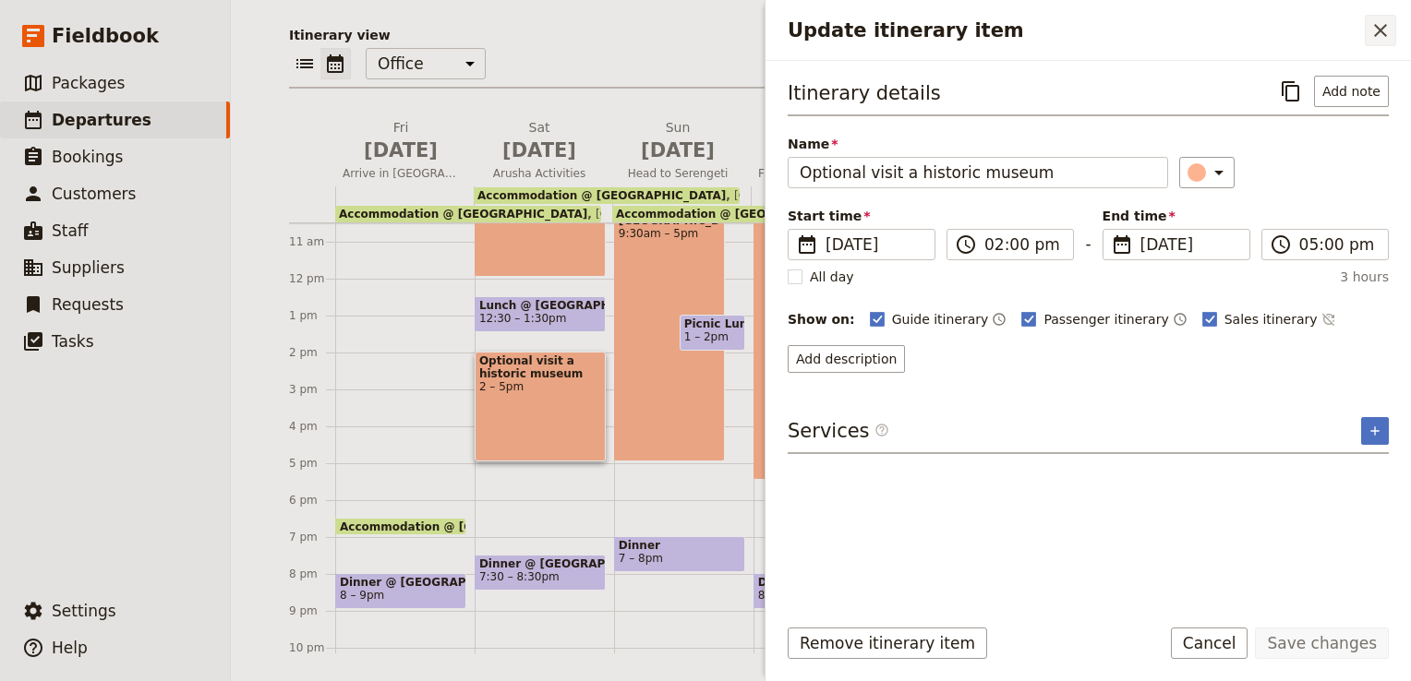
click at [1378, 29] on icon "Close drawer" at bounding box center [1380, 30] width 13 height 13
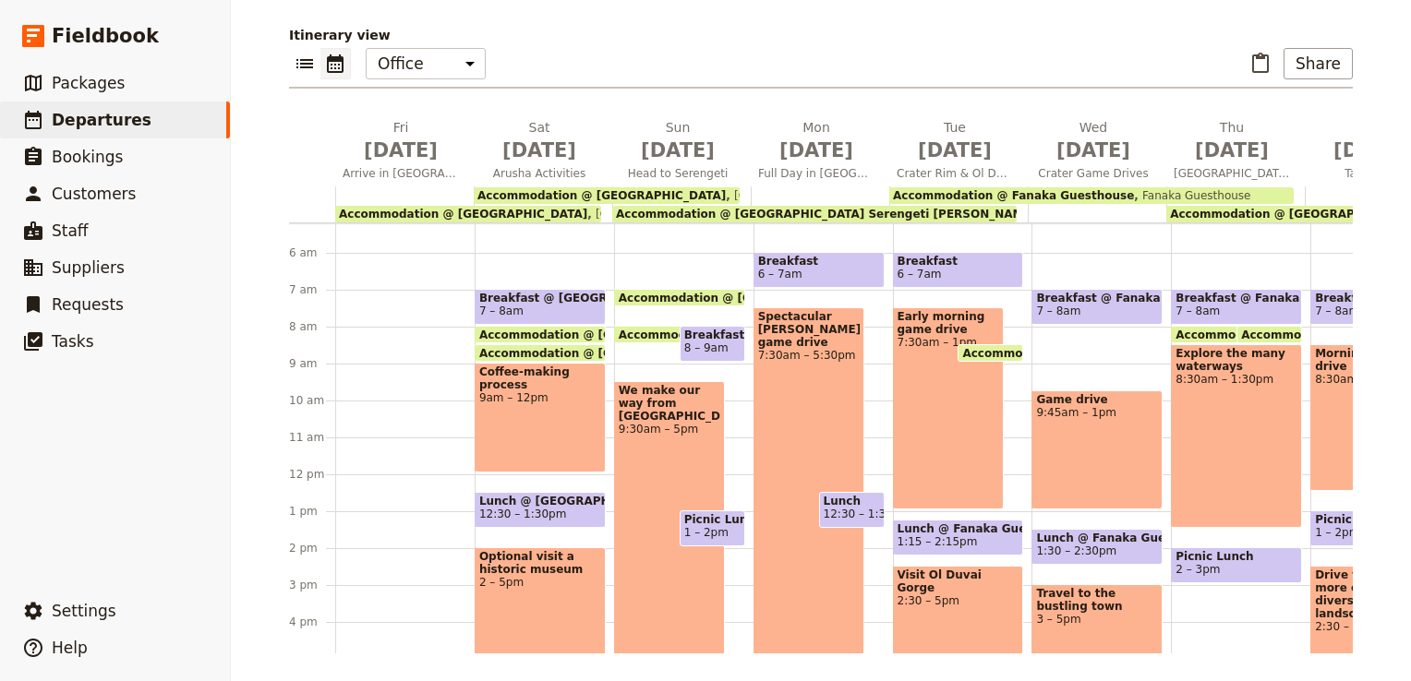
scroll to position [214, 0]
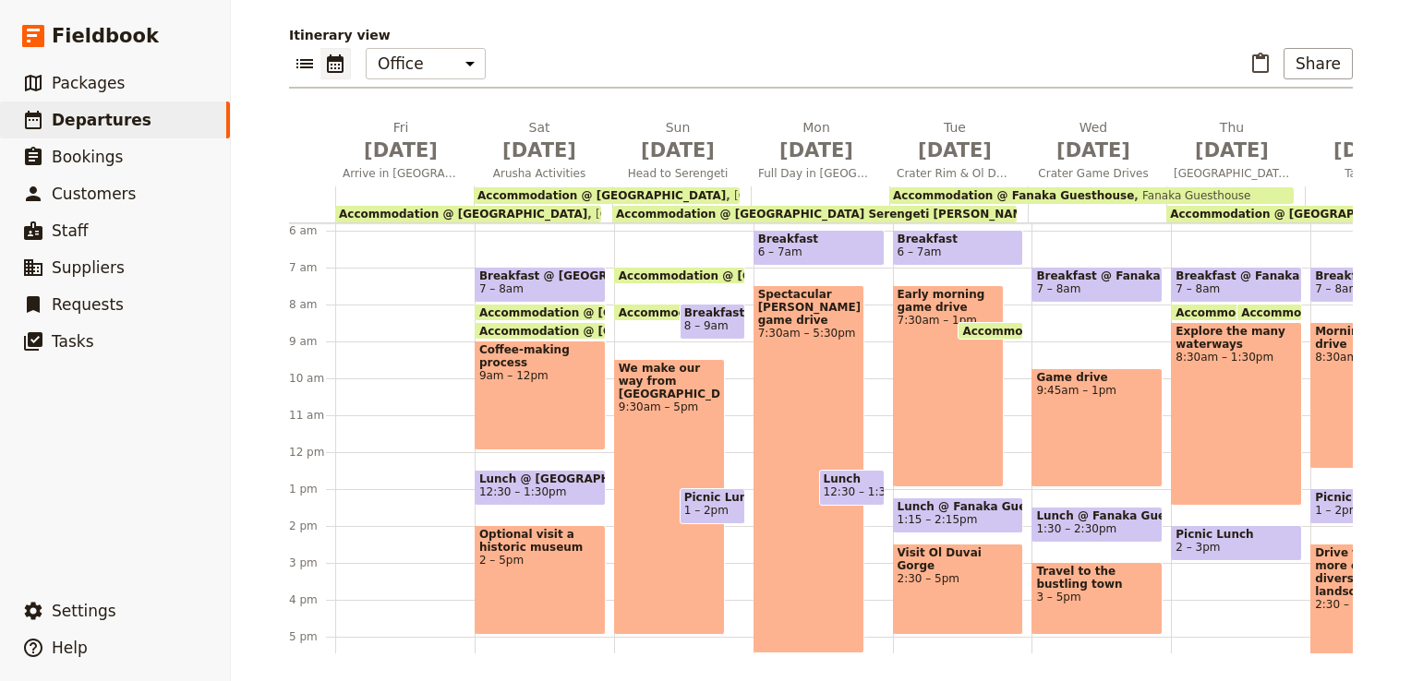
click at [640, 412] on div "We make our way from [GEOGRAPHIC_DATA] 9:30am – 5pm" at bounding box center [670, 497] width 112 height 276
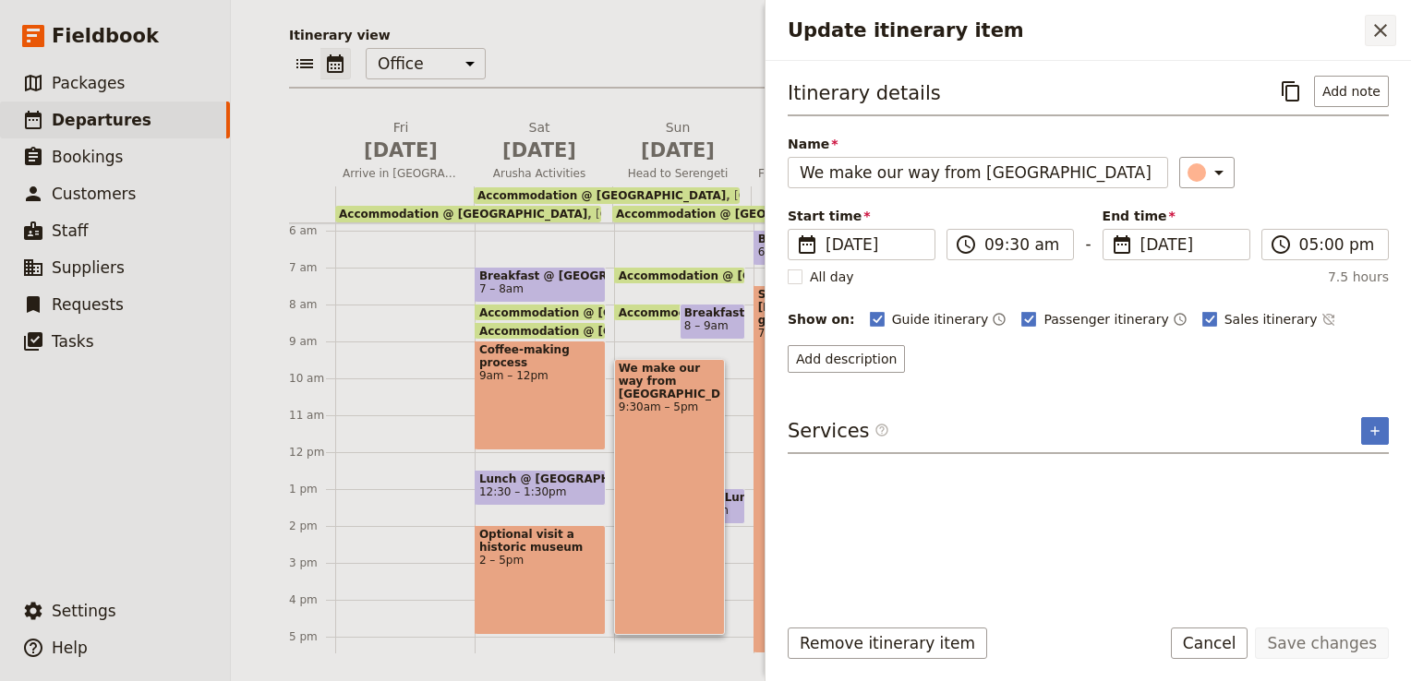
click at [1389, 28] on icon "Close drawer" at bounding box center [1380, 30] width 22 height 22
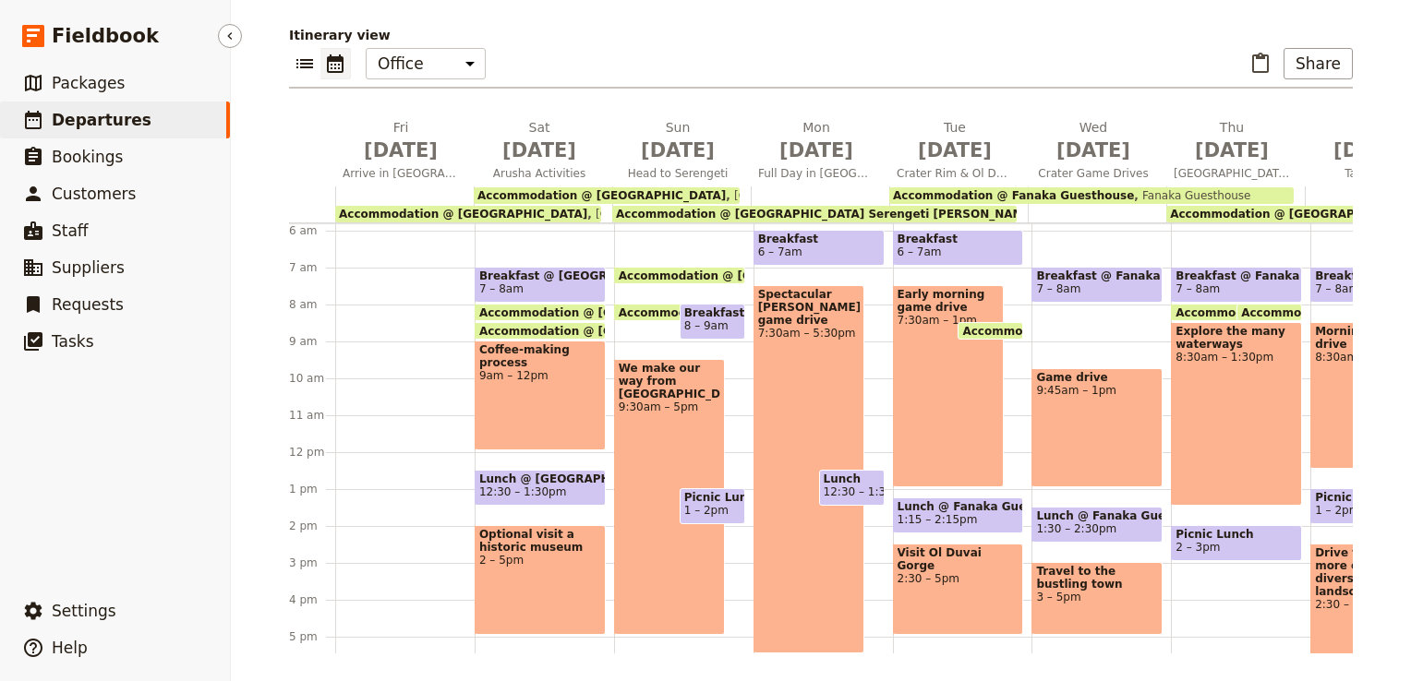
click at [166, 124] on link "​ Departures" at bounding box center [115, 120] width 230 height 37
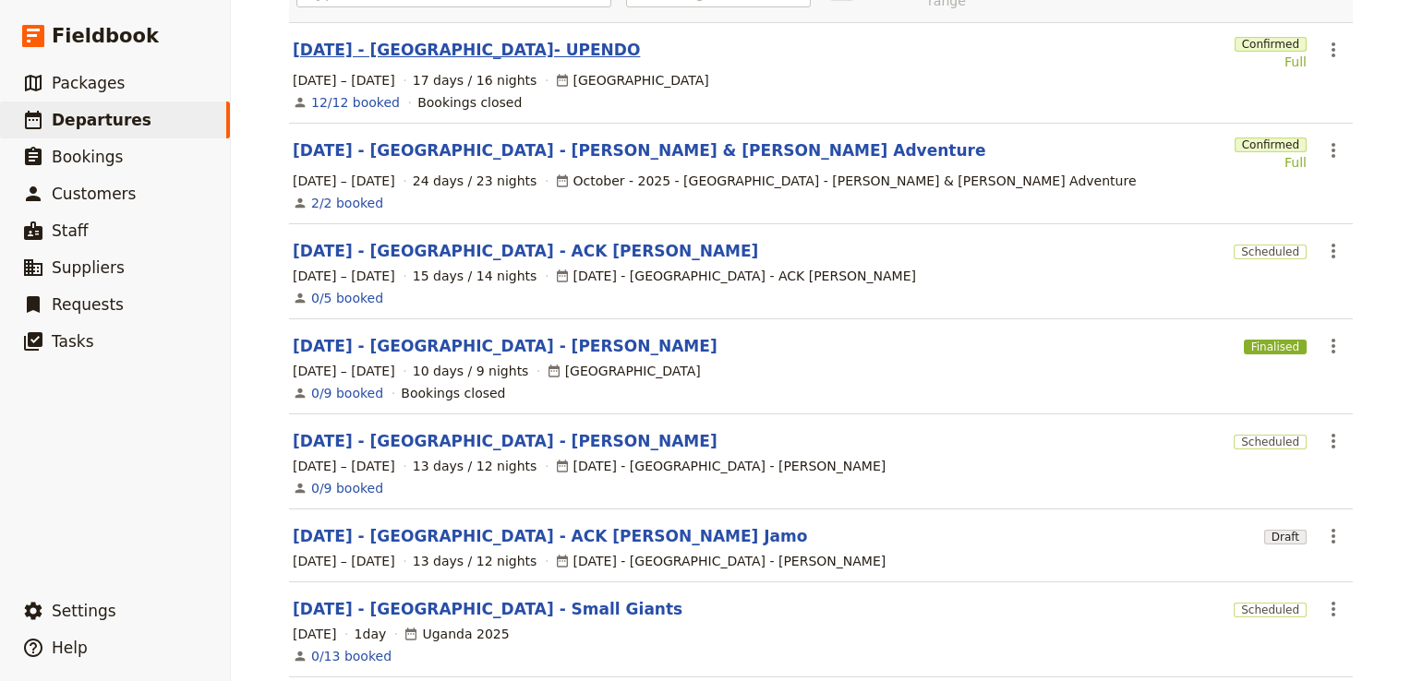
click at [470, 39] on link "[DATE] - [GEOGRAPHIC_DATA]- UPENDO" at bounding box center [466, 50] width 347 height 22
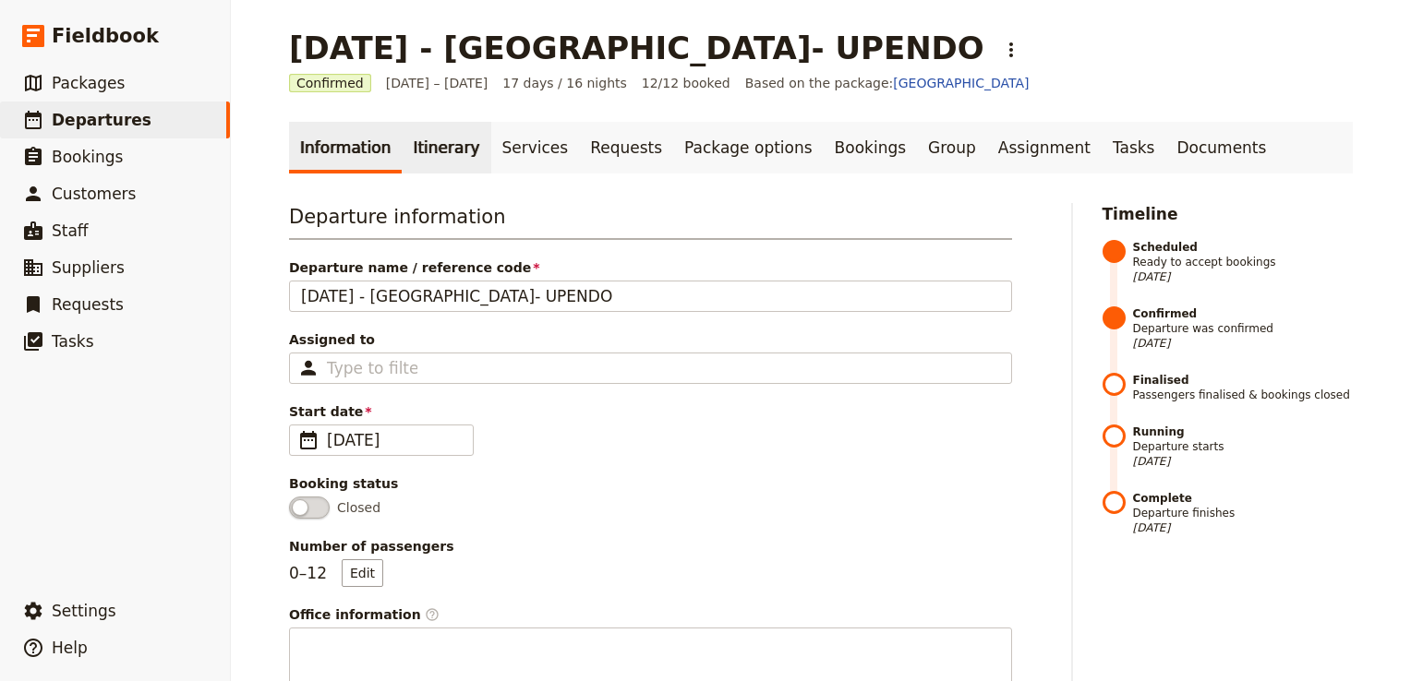
click at [428, 153] on link "Itinerary" at bounding box center [446, 148] width 89 height 52
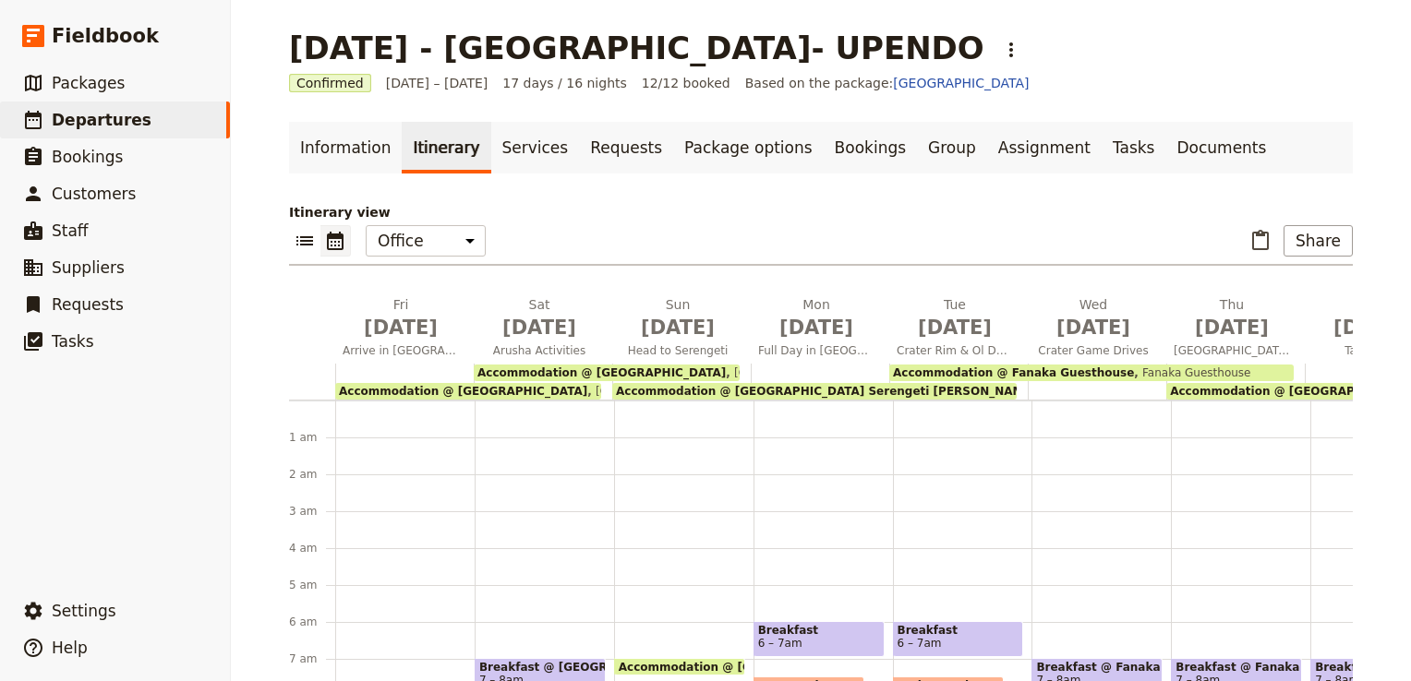
scroll to position [203, 0]
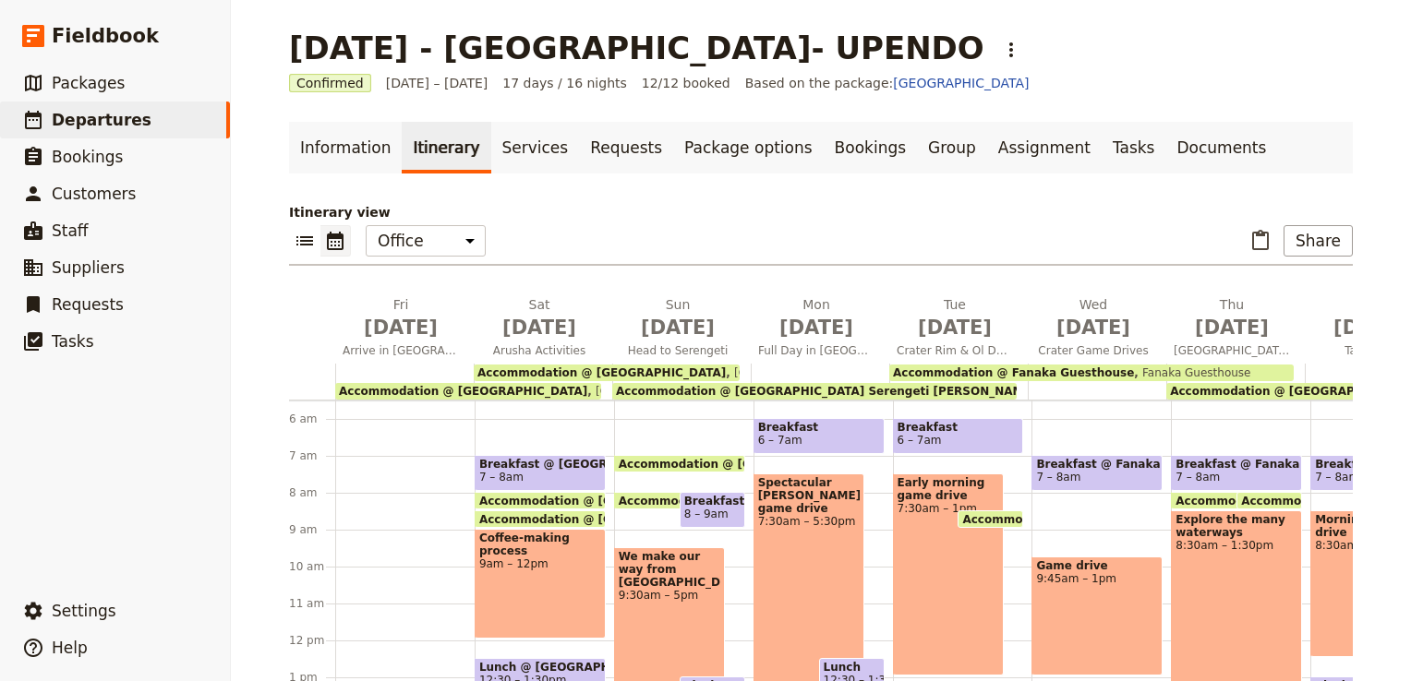
click at [787, 525] on div "Spectacular [PERSON_NAME] game drive 7:30am – 5:30pm" at bounding box center [809, 658] width 112 height 368
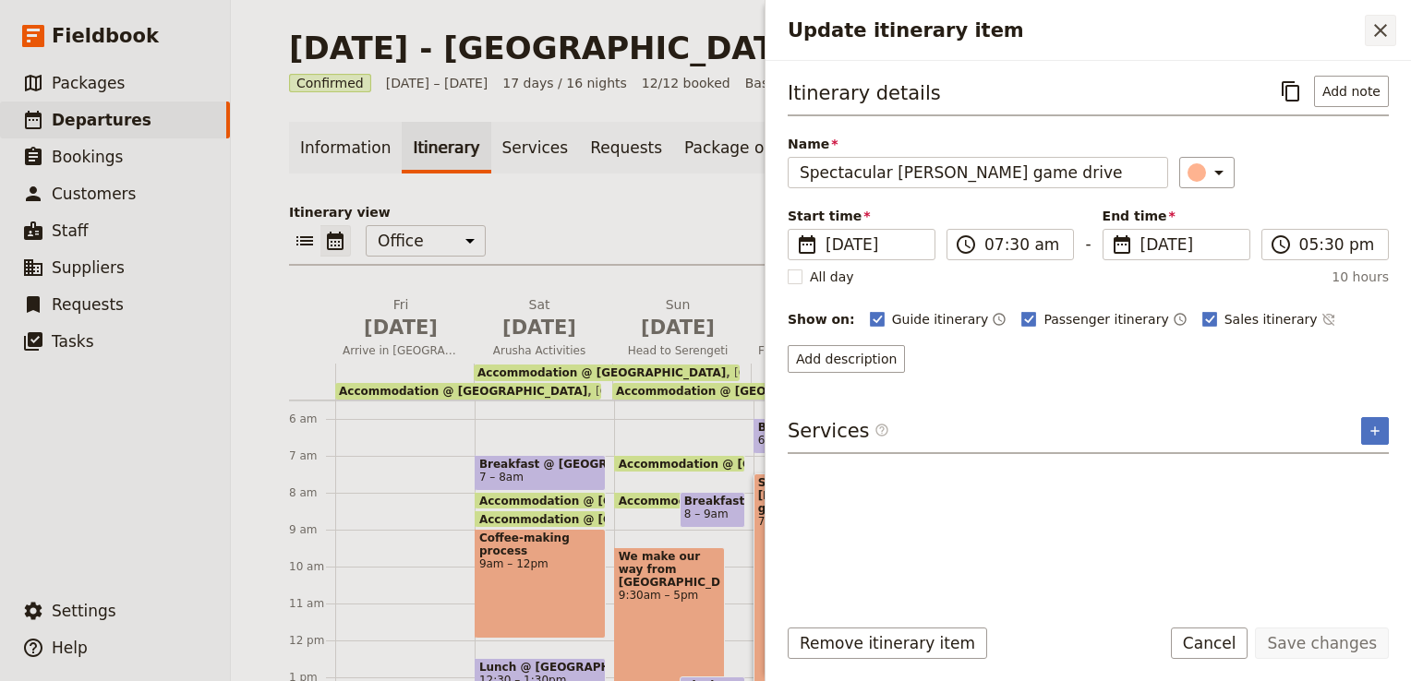
click at [1377, 30] on icon "Close drawer" at bounding box center [1380, 30] width 22 height 22
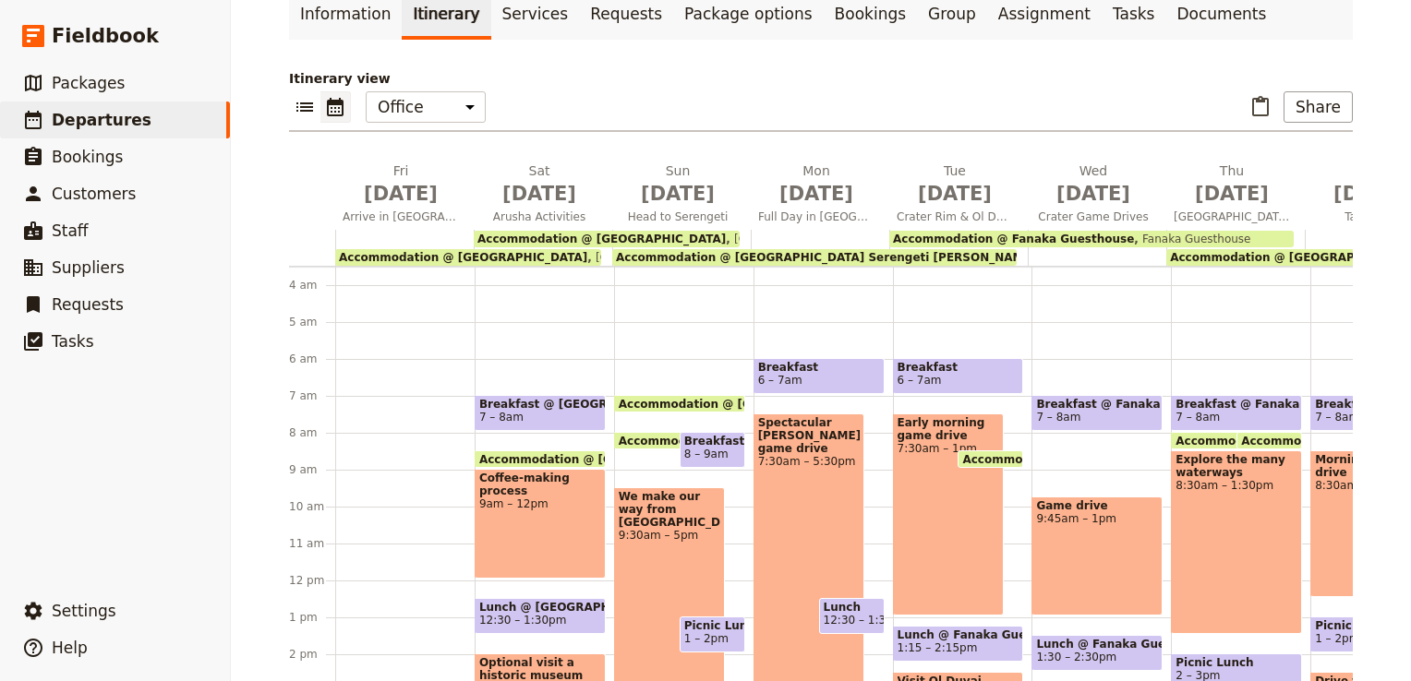
scroll to position [129, 0]
click at [646, 438] on span "Accommodation @ [GEOGRAPHIC_DATA] Serengeti [PERSON_NAME] Camp-Upgrade option f…" at bounding box center [958, 441] width 678 height 12
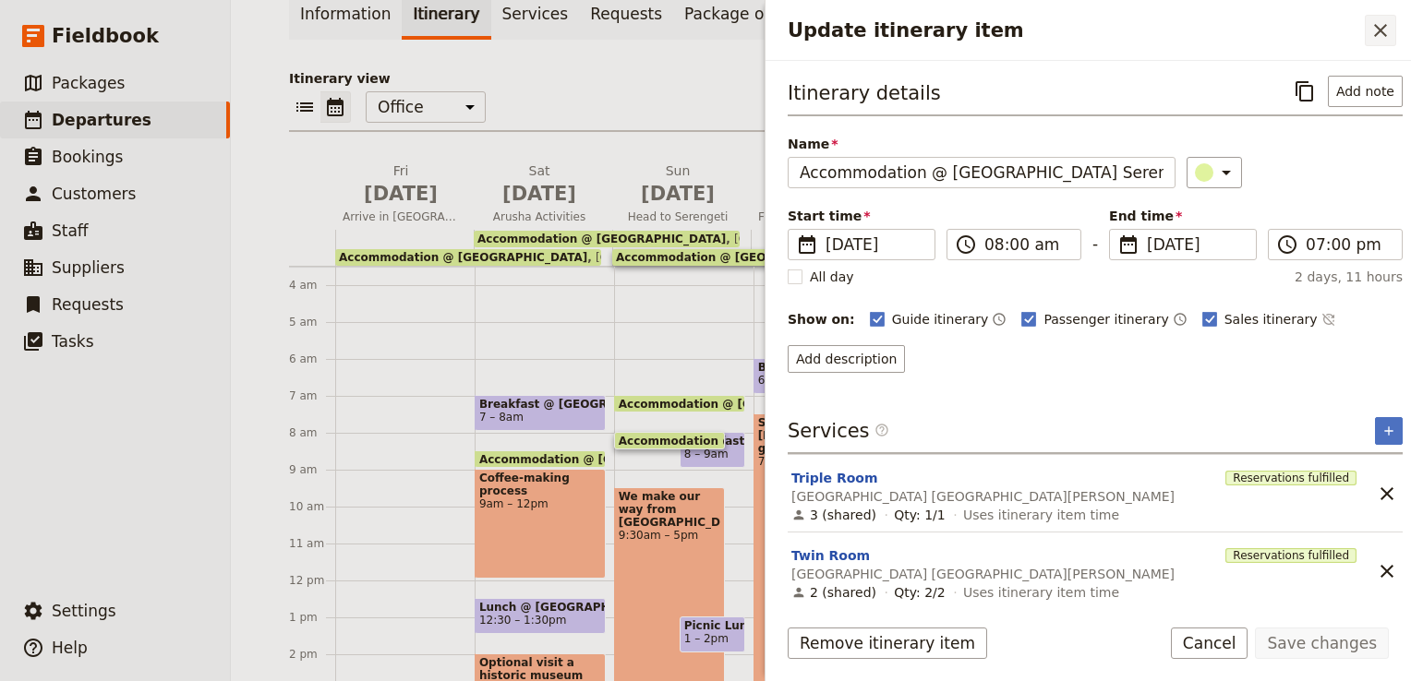
click at [1373, 39] on icon "Close drawer" at bounding box center [1380, 30] width 22 height 22
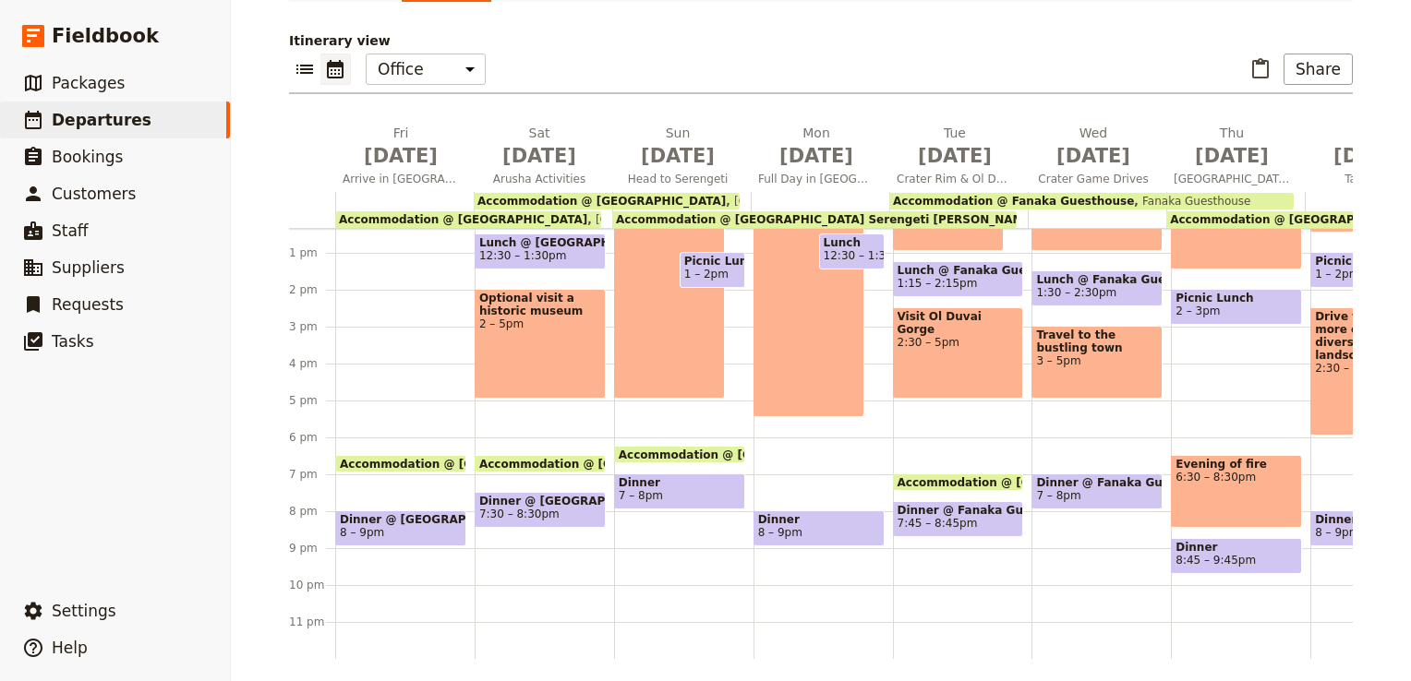
scroll to position [0, 0]
